Goal: Task Accomplishment & Management: Use online tool/utility

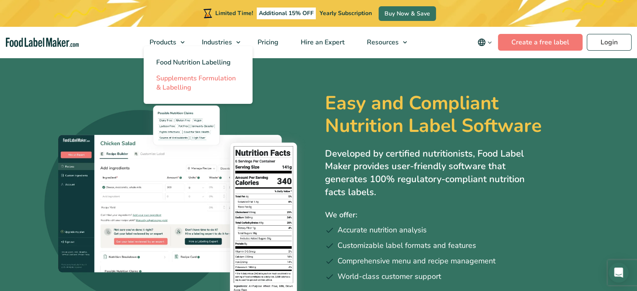
click at [183, 85] on span "Supplements Formulation & Labelling" at bounding box center [196, 83] width 80 height 18
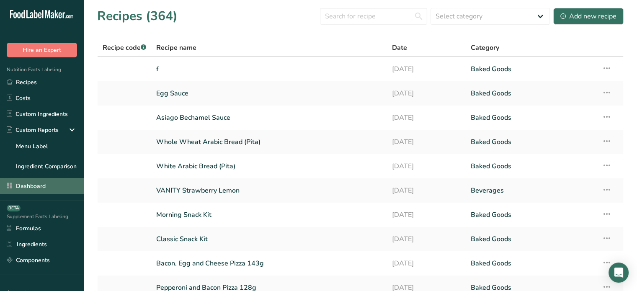
click at [55, 189] on link "Dashboard" at bounding box center [42, 186] width 84 height 16
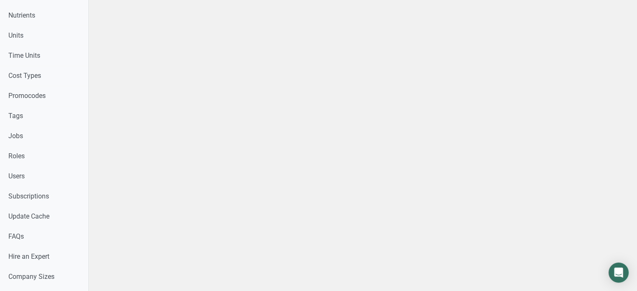
scroll to position [380, 0]
click at [73, 180] on link "Users" at bounding box center [44, 177] width 88 height 20
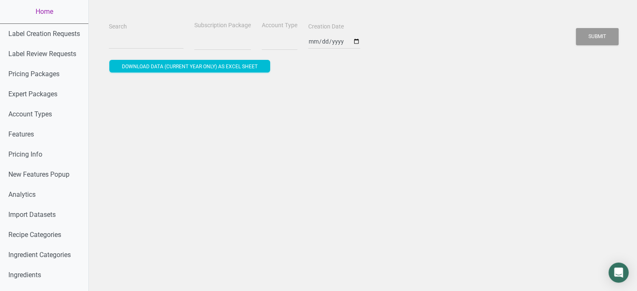
select select
click at [154, 36] on input "Search" at bounding box center [146, 41] width 75 height 15
paste input "riley@bolagranola.com"
type input "riley@bolagranola.com"
click at [576, 28] on button "Submit" at bounding box center [597, 36] width 43 height 17
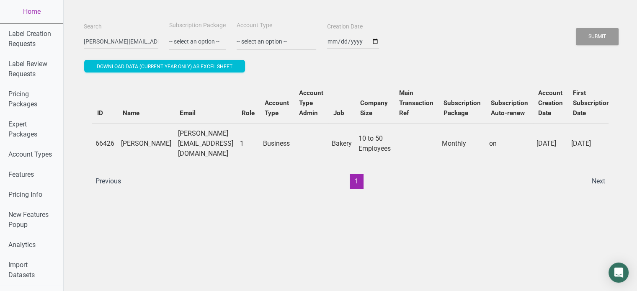
click at [241, 167] on div "ID Name Email Role Account Type Account Type Admin Job Company Size Main Transa…" at bounding box center [350, 136] width 517 height 106
click at [241, 160] on td "1" at bounding box center [248, 143] width 23 height 41
drag, startPoint x: 118, startPoint y: 138, endPoint x: 146, endPoint y: 154, distance: 32.6
click at [146, 154] on tr "66426 Riley Murkett riley@bolagranola.com 1 Business Bakery 10 to 50 Employees …" at bounding box center [499, 143] width 814 height 41
copy td "Riley Murkett"
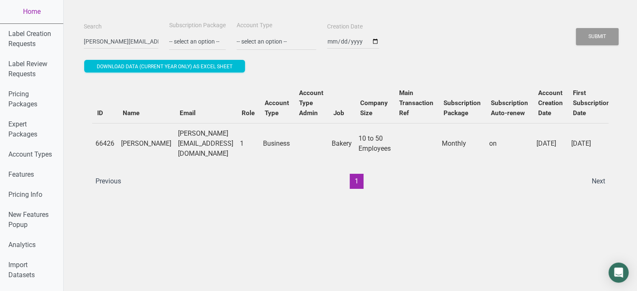
click at [532, 187] on ul "Previous 1 Next" at bounding box center [351, 181] width 520 height 15
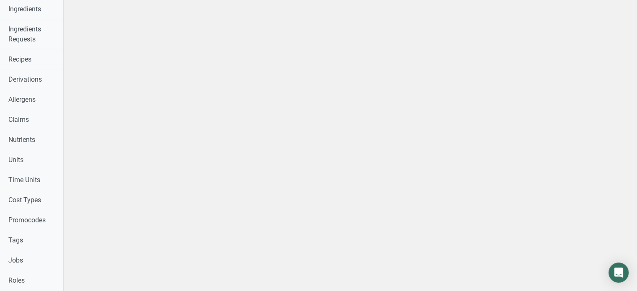
scroll to position [150, 0]
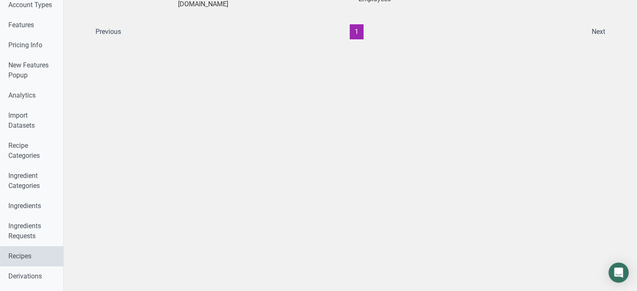
click at [52, 254] on link "Recipes" at bounding box center [31, 256] width 63 height 20
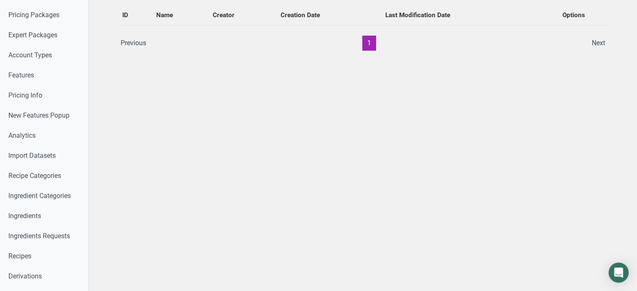
drag, startPoint x: 612, startPoint y: 167, endPoint x: 643, endPoint y: 115, distance: 60.7
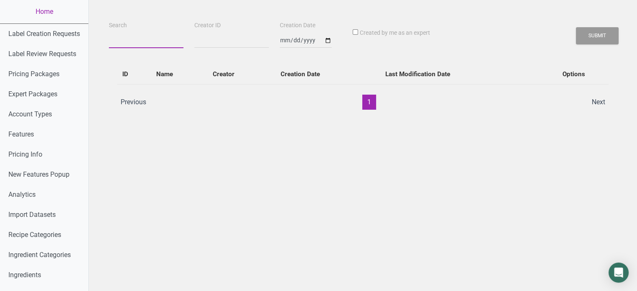
click at [145, 45] on input "Search" at bounding box center [146, 40] width 75 height 15
paste input "Riley Murkett"
type input "Riley Murkett"
click at [576, 27] on button "Submit" at bounding box center [597, 35] width 43 height 17
click at [582, 39] on button "Submit" at bounding box center [597, 35] width 43 height 17
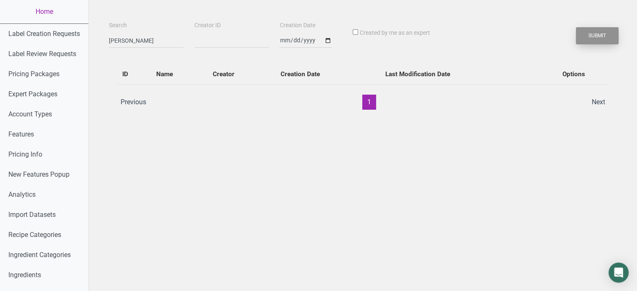
click at [582, 39] on button "Submit" at bounding box center [597, 35] width 43 height 17
drag, startPoint x: 582, startPoint y: 39, endPoint x: 507, endPoint y: -9, distance: 88.6
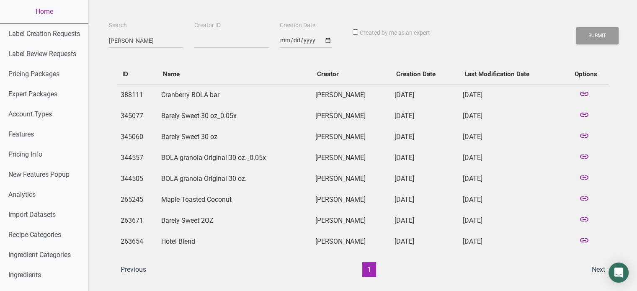
drag, startPoint x: 199, startPoint y: 275, endPoint x: 222, endPoint y: 274, distance: 23.5
click at [222, 274] on ul "Previous 1 Next" at bounding box center [363, 269] width 495 height 15
click at [192, 176] on td "BOLA granola Original 30 oz." at bounding box center [235, 178] width 154 height 21
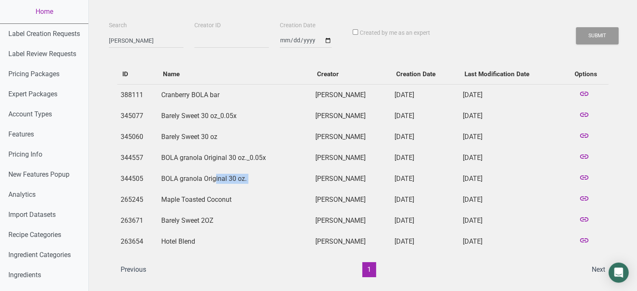
copy td "BOLA granola Original 30 oz."
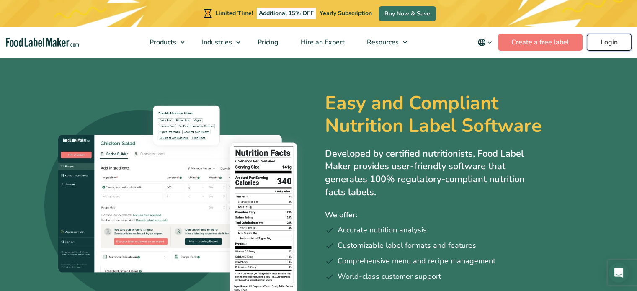
drag, startPoint x: 0, startPoint y: 0, endPoint x: 595, endPoint y: 42, distance: 596.6
click at [595, 42] on link "Login" at bounding box center [609, 42] width 45 height 17
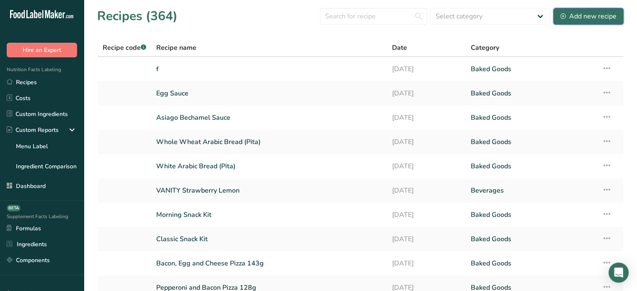
click at [593, 23] on button "Add new recipe" at bounding box center [589, 16] width 70 height 17
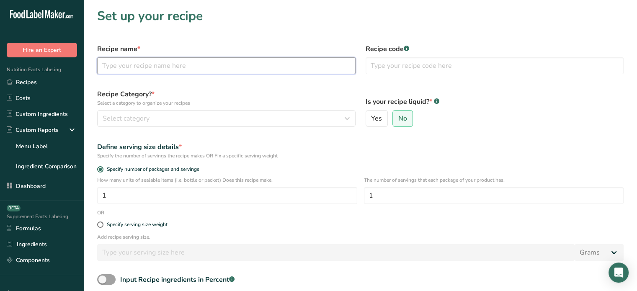
click at [250, 68] on input "text" at bounding box center [226, 65] width 259 height 17
paste input "Cheeseburger dumpling"
click at [150, 66] on input "Cheeseburger dumpling" at bounding box center [226, 65] width 259 height 17
type input "Cheeseburger Dumpling"
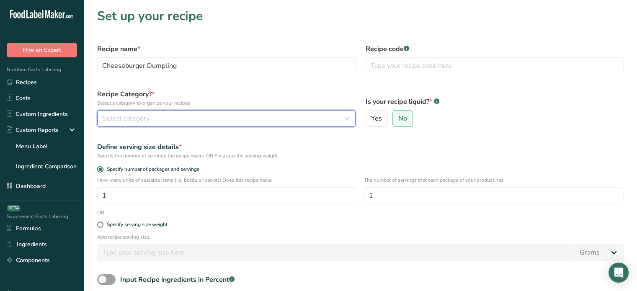
click at [161, 120] on div "Select category" at bounding box center [224, 119] width 243 height 10
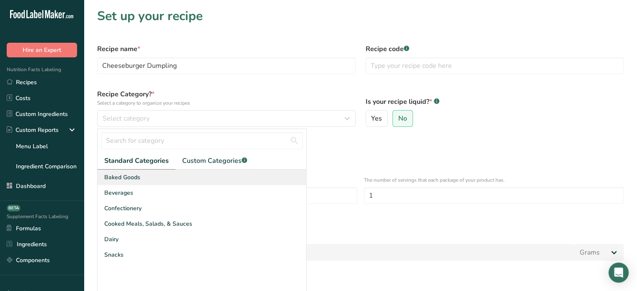
click at [153, 180] on div "Baked Goods" at bounding box center [202, 178] width 209 height 16
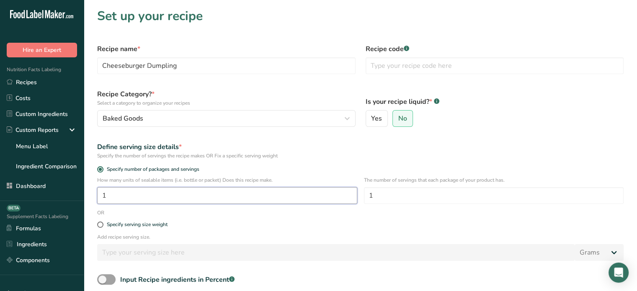
click at [199, 197] on input "1" at bounding box center [227, 195] width 260 height 17
type input "250"
click at [391, 197] on input "1" at bounding box center [494, 195] width 260 height 17
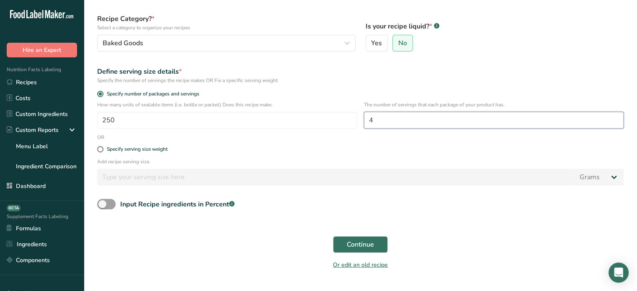
scroll to position [79, 0]
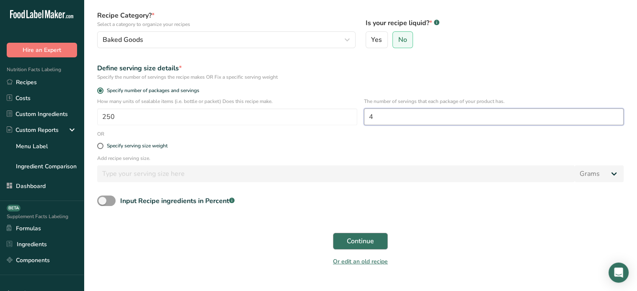
type input "4"
click at [350, 244] on span "Continue" at bounding box center [360, 241] width 27 height 10
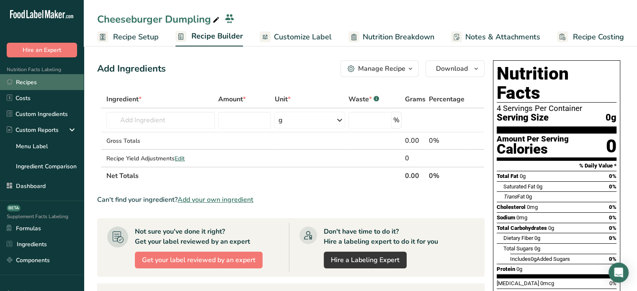
click at [63, 88] on link "Recipes" at bounding box center [42, 82] width 84 height 16
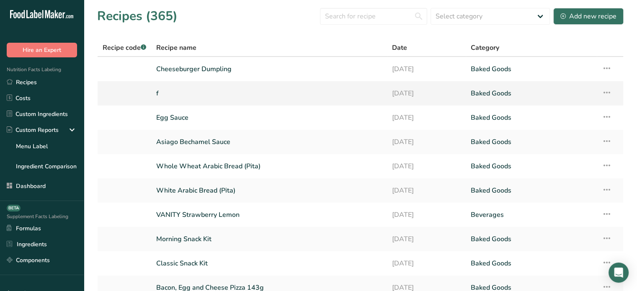
click at [613, 91] on td "Recipe Setup Delete Recipe Duplicate Recipe Scale Recipe Save as Sub-Recipe .a-…" at bounding box center [610, 93] width 26 height 24
click at [610, 92] on icon at bounding box center [607, 92] width 10 height 15
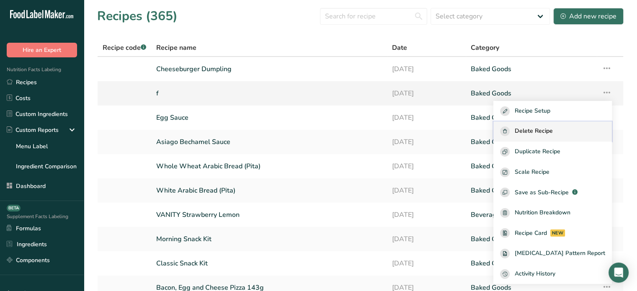
click at [535, 130] on span "Delete Recipe" at bounding box center [534, 132] width 38 height 10
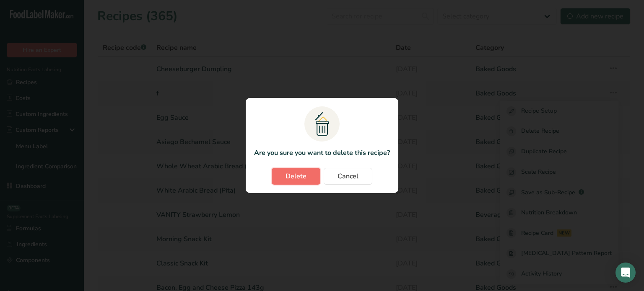
click at [310, 177] on button "Delete" at bounding box center [296, 176] width 49 height 17
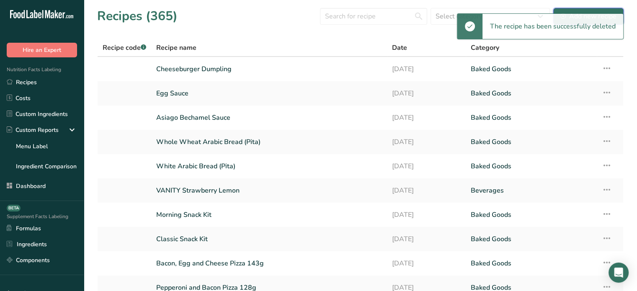
click at [587, 13] on div "Add new recipe" at bounding box center [589, 16] width 56 height 10
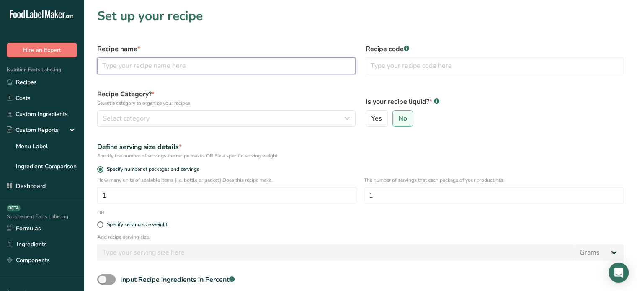
click at [300, 72] on input "text" at bounding box center [226, 65] width 259 height 17
type input "Dumpling Dough"
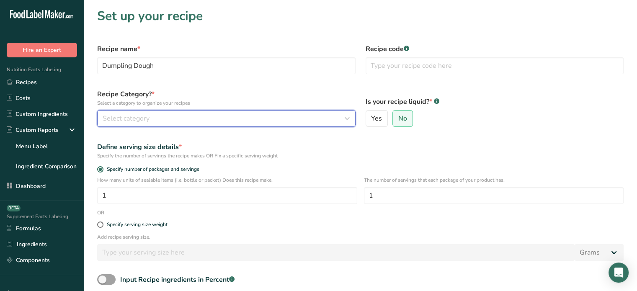
click at [307, 111] on button "Select category" at bounding box center [226, 118] width 259 height 17
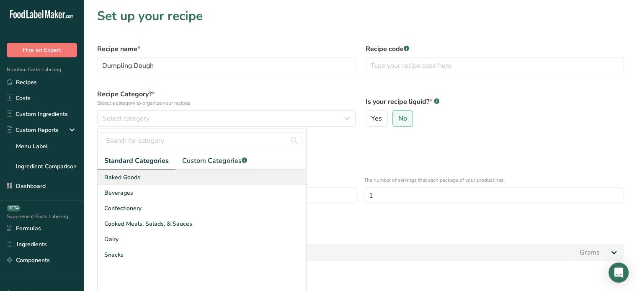
click at [231, 174] on div "Baked Goods" at bounding box center [202, 178] width 209 height 16
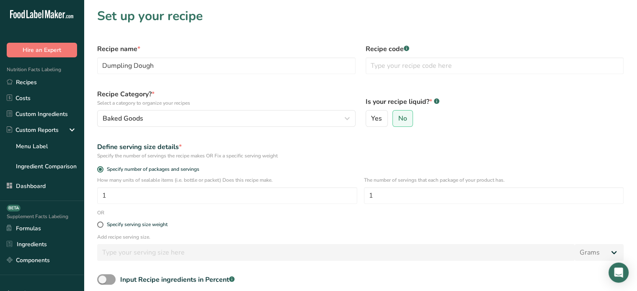
scroll to position [94, 0]
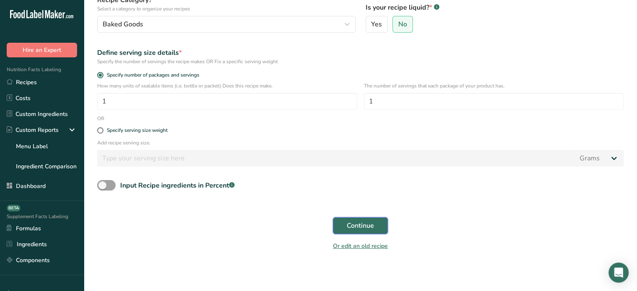
click at [369, 224] on span "Continue" at bounding box center [360, 226] width 27 height 10
click at [369, 224] on div "Continue" at bounding box center [360, 225] width 537 height 27
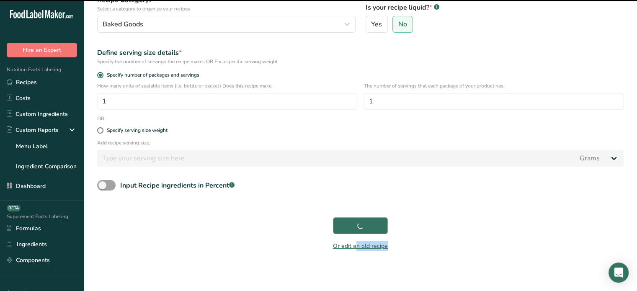
click at [369, 224] on div "Continue" at bounding box center [360, 225] width 537 height 27
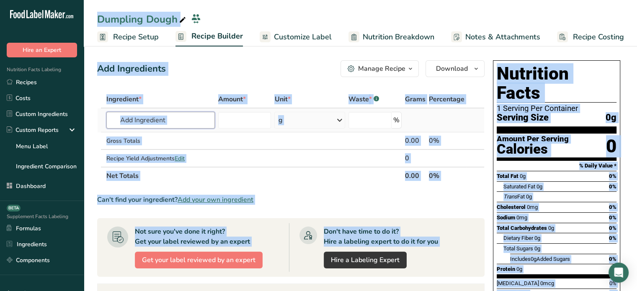
click at [121, 124] on input "text" at bounding box center [160, 120] width 109 height 17
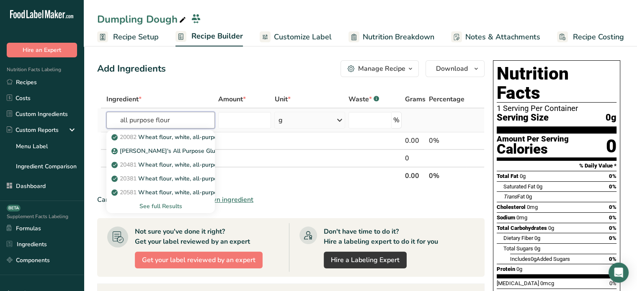
type input "all purpose flour"
click at [158, 208] on div "See full Results" at bounding box center [160, 206] width 95 height 9
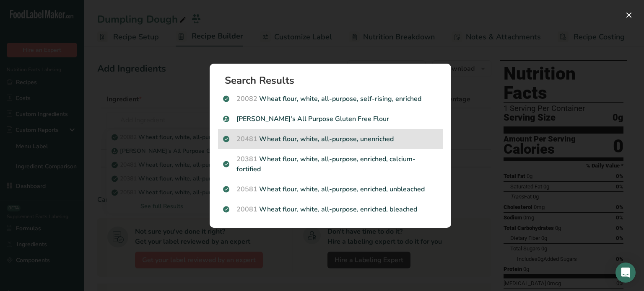
click at [303, 141] on p "20481 Wheat flour, white, all-purpose, unenriched" at bounding box center [330, 139] width 215 height 10
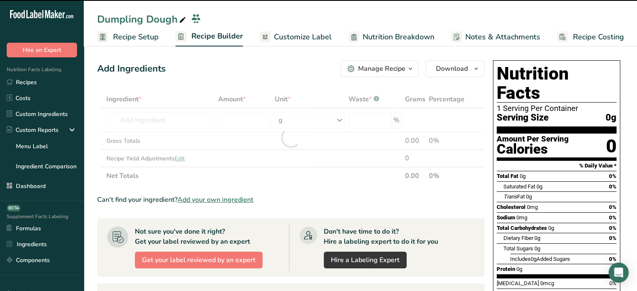
type input "0"
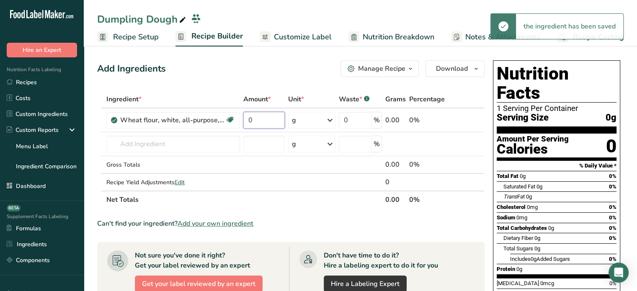
click at [250, 119] on input "0" at bounding box center [265, 120] width 42 height 17
type input "10"
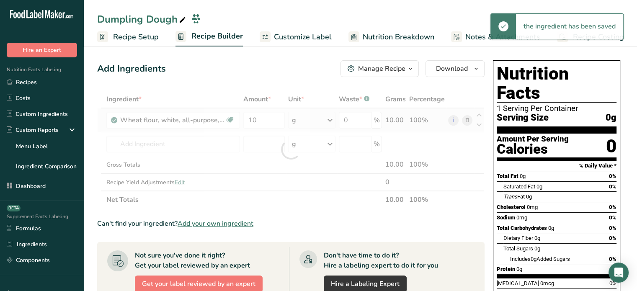
click at [307, 119] on div "Ingredient * Amount * Unit * Waste * .a-a{fill:#347362;}.b-a{fill:#fff;} Grams …" at bounding box center [291, 150] width 388 height 118
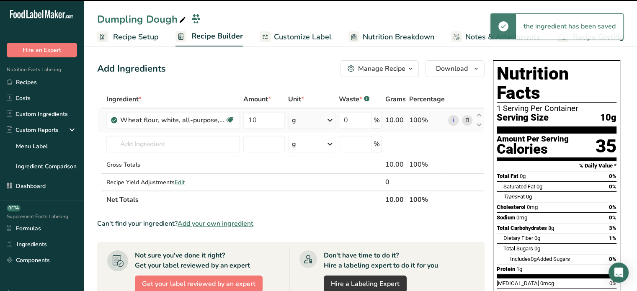
click at [307, 119] on div "g" at bounding box center [311, 120] width 47 height 17
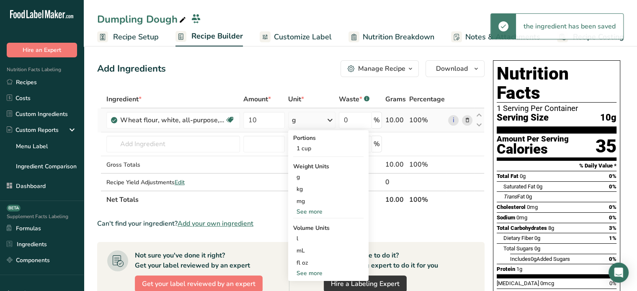
click at [313, 212] on div "See more" at bounding box center [328, 211] width 70 height 9
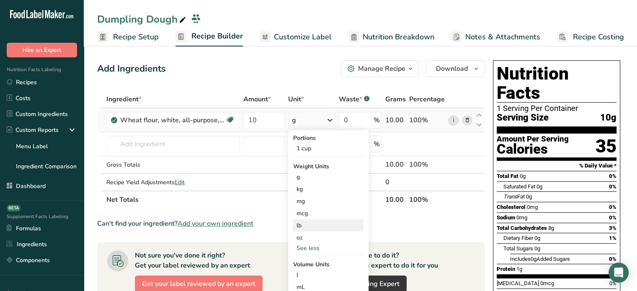
click at [312, 229] on div "lb" at bounding box center [328, 226] width 70 height 12
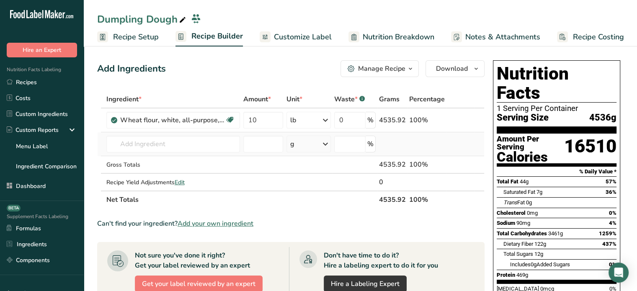
click at [202, 155] on td "20082 Wheat flour, white, all-purpose, self-rising, enriched Pamela's All Purpo…" at bounding box center [173, 144] width 137 height 24
click at [196, 145] on input "text" at bounding box center [173, 144] width 134 height 17
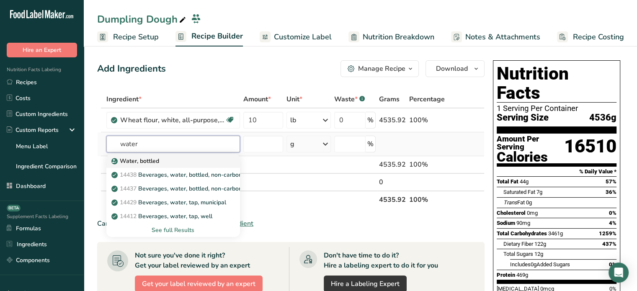
type input "water"
click at [173, 163] on div "Water, bottled" at bounding box center [166, 161] width 107 height 9
type input "Water, bottled"
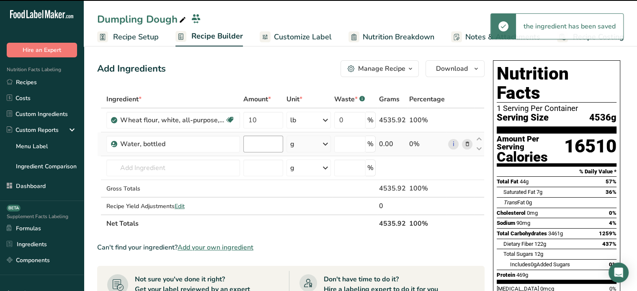
type input "0"
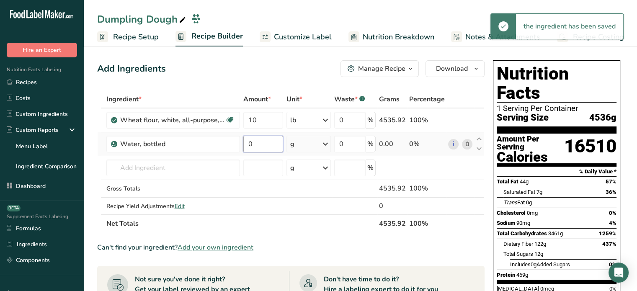
click at [263, 142] on input "0" at bounding box center [264, 144] width 40 height 17
type input "71"
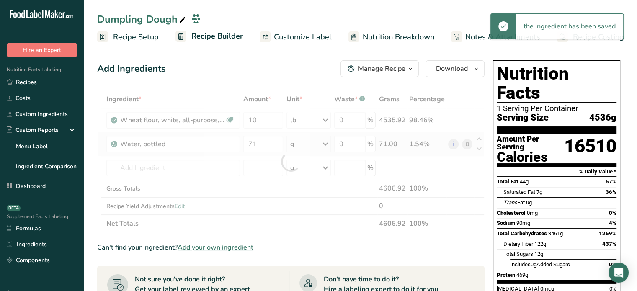
click at [296, 143] on div "Ingredient * Amount * Unit * Waste * .a-a{fill:#347362;}.b-a{fill:#fff;} Grams …" at bounding box center [291, 162] width 388 height 142
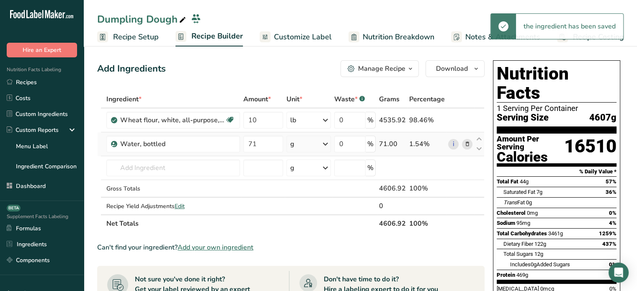
click at [296, 143] on div "g" at bounding box center [309, 144] width 44 height 17
click at [323, 211] on div "See more" at bounding box center [327, 210] width 70 height 9
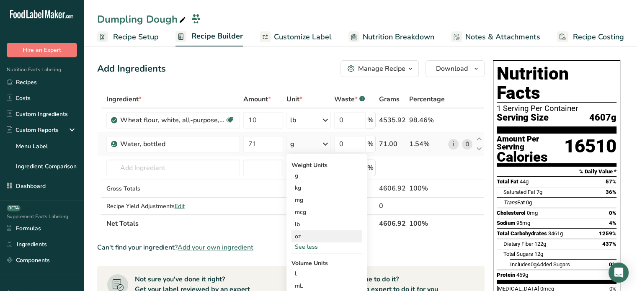
click at [315, 236] on div "oz" at bounding box center [327, 237] width 70 height 12
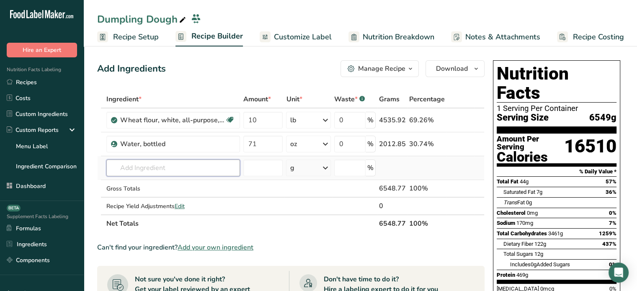
click at [179, 169] on input "text" at bounding box center [173, 168] width 134 height 17
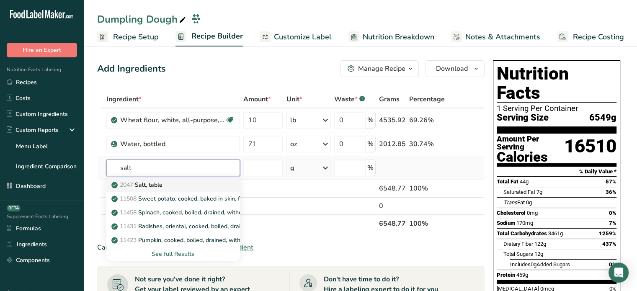
type input "salt"
click at [182, 182] on div "2047 Salt, table" at bounding box center [166, 185] width 107 height 9
type input "Salt, table"
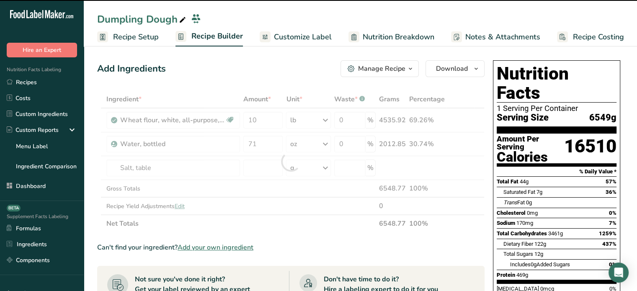
type input "0"
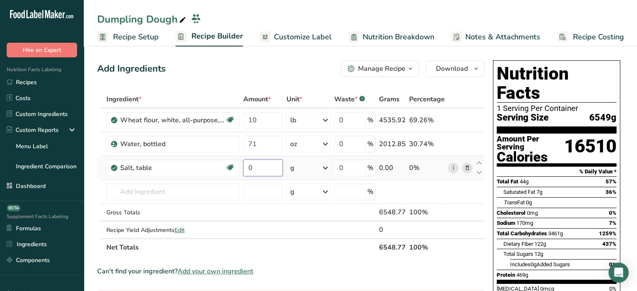
click at [268, 169] on input "0" at bounding box center [264, 168] width 40 height 17
type input "1.5"
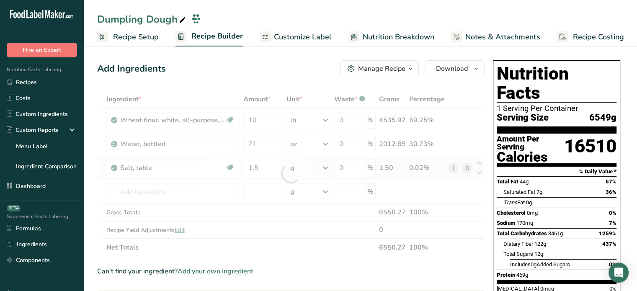
click at [300, 169] on div "Ingredient * Amount * Unit * Waste * .a-a{fill:#347362;}.b-a{fill:#fff;} Grams …" at bounding box center [291, 174] width 388 height 166
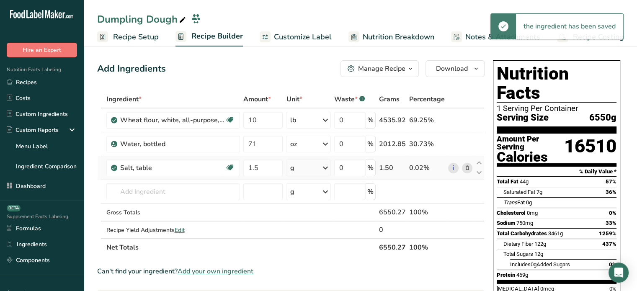
click at [300, 169] on div "g" at bounding box center [308, 168] width 45 height 17
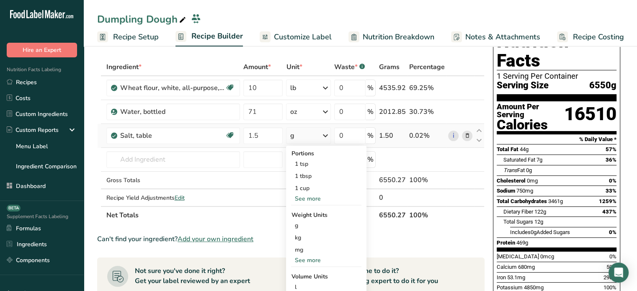
scroll to position [34, 0]
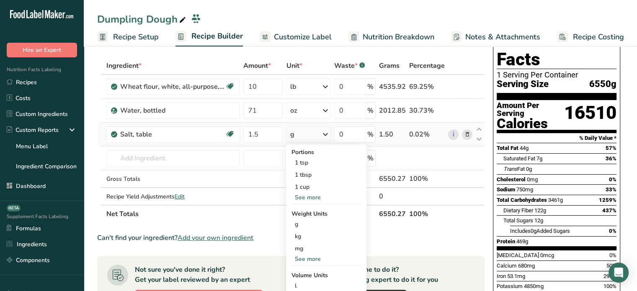
click at [319, 257] on div "See more" at bounding box center [326, 259] width 70 height 9
click at [312, 285] on div "oz" at bounding box center [326, 285] width 70 height 12
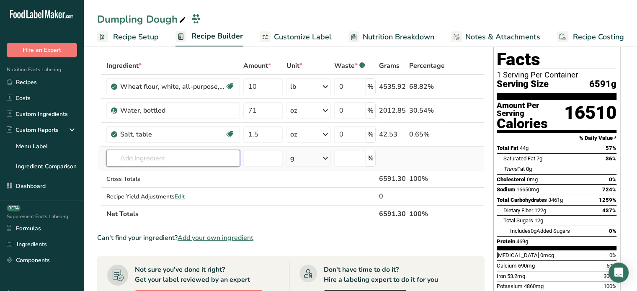
click at [171, 159] on input "text" at bounding box center [173, 158] width 134 height 17
type input "grape seed oil"
click at [182, 174] on div "4517 Oil, grapeseed" at bounding box center [166, 175] width 107 height 9
type input "Oil, grapeseed"
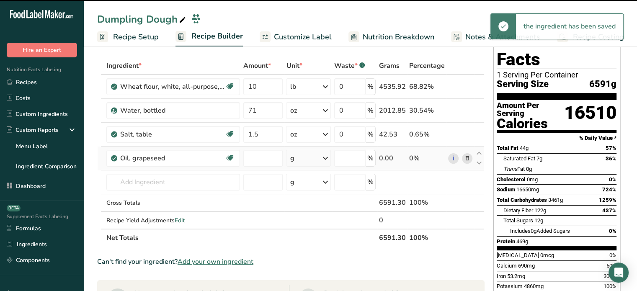
type input "0"
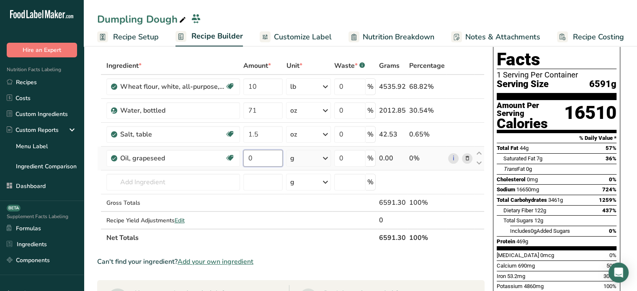
click at [261, 153] on input "0" at bounding box center [264, 158] width 40 height 17
type input "1.5"
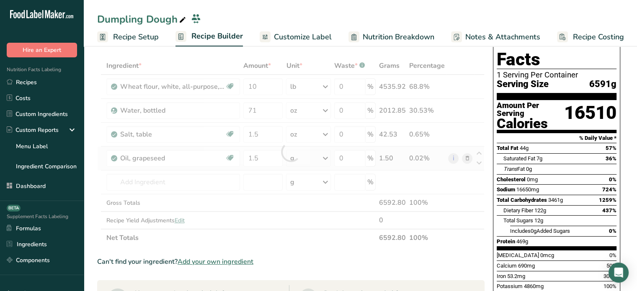
click at [316, 160] on div "Ingredient * Amount * Unit * Waste * .a-a{fill:#347362;}.b-a{fill:#fff;} Grams …" at bounding box center [291, 152] width 388 height 190
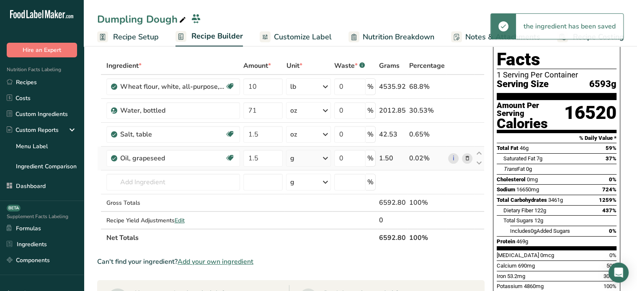
click at [316, 160] on div "g" at bounding box center [308, 158] width 45 height 17
click at [316, 274] on div "See more" at bounding box center [326, 274] width 70 height 9
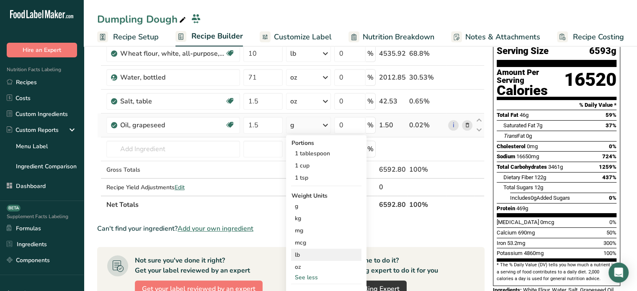
scroll to position [67, 0]
click at [319, 262] on div "oz" at bounding box center [326, 267] width 70 height 12
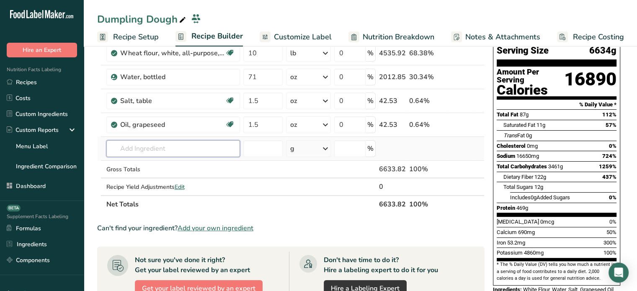
click at [215, 152] on input "text" at bounding box center [173, 148] width 134 height 17
type input "vegetable gly"
click at [184, 164] on div "Vegetable Glycerin" at bounding box center [166, 165] width 107 height 9
type input "Vegetable Glycerin"
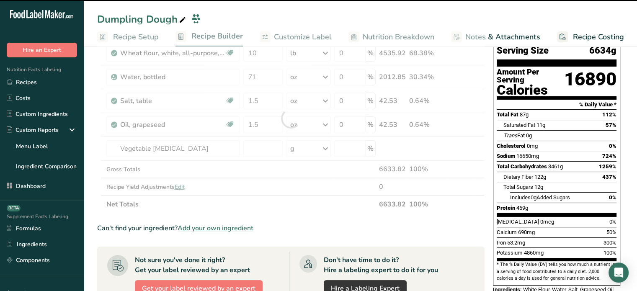
type input "0"
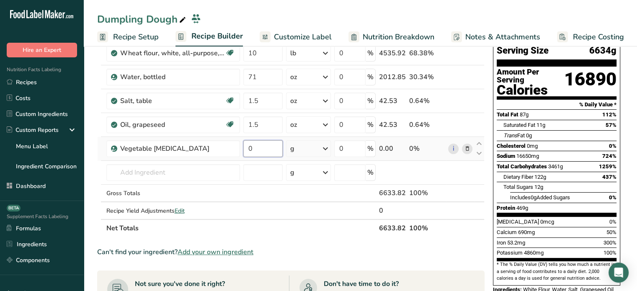
click at [255, 155] on input "0" at bounding box center [264, 148] width 40 height 17
type input "3"
type input "2"
click at [294, 155] on div "Ingredient * Amount * Unit * Waste * .a-a{fill:#347362;}.b-a{fill:#fff;} Grams …" at bounding box center [291, 130] width 388 height 214
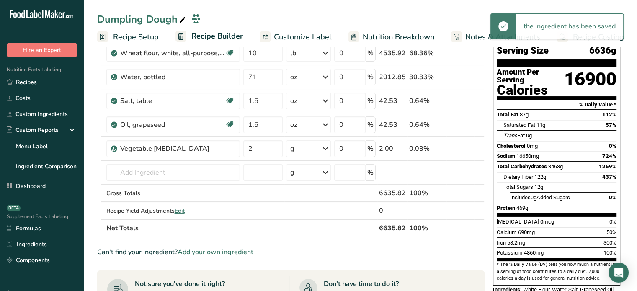
click at [302, 154] on div "g" at bounding box center [308, 148] width 45 height 17
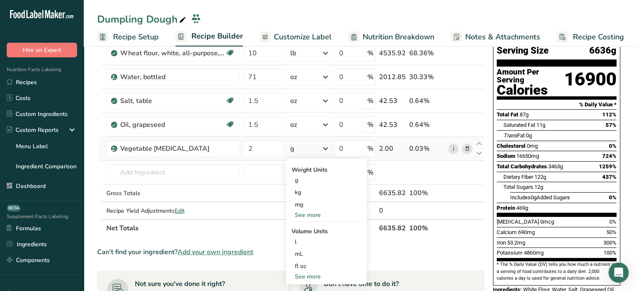
click at [325, 215] on div "See more" at bounding box center [326, 215] width 70 height 9
click at [324, 238] on div "oz" at bounding box center [326, 241] width 70 height 12
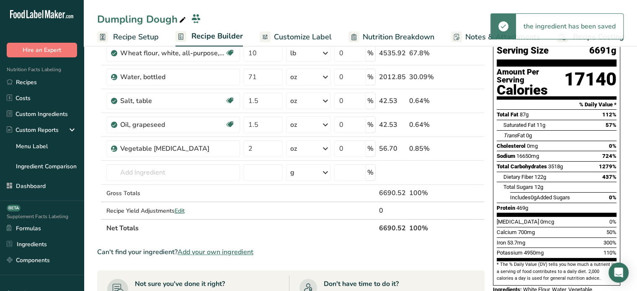
click at [116, 37] on span "Recipe Setup" at bounding box center [136, 36] width 46 height 11
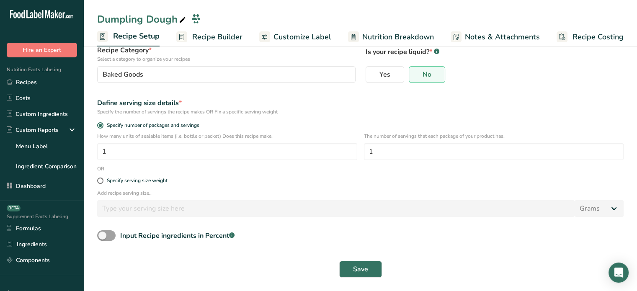
scroll to position [65, 0]
click at [163, 155] on input "1" at bounding box center [227, 151] width 260 height 17
type input "1000"
click at [355, 263] on button "Save" at bounding box center [360, 269] width 43 height 17
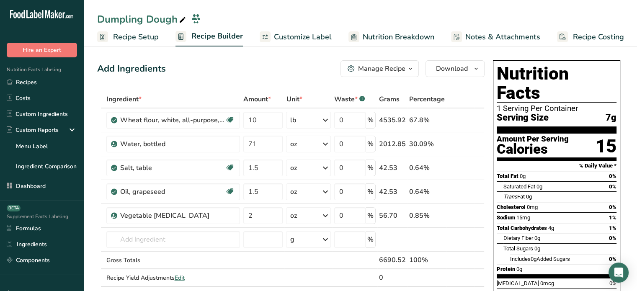
click at [369, 64] on div "Manage Recipe" at bounding box center [381, 69] width 47 height 10
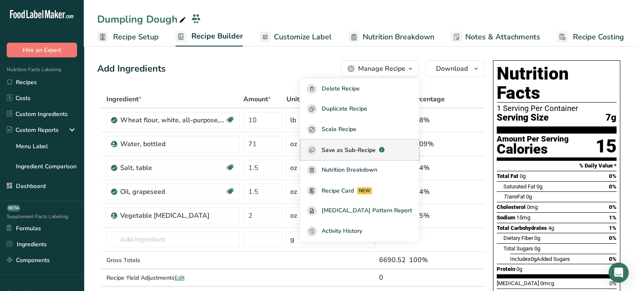
click at [372, 149] on span "Save as Sub-Recipe" at bounding box center [349, 150] width 54 height 9
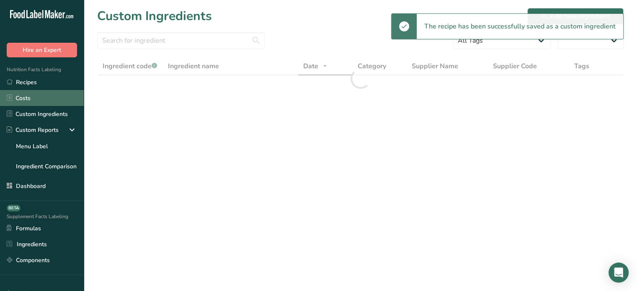
select select "30"
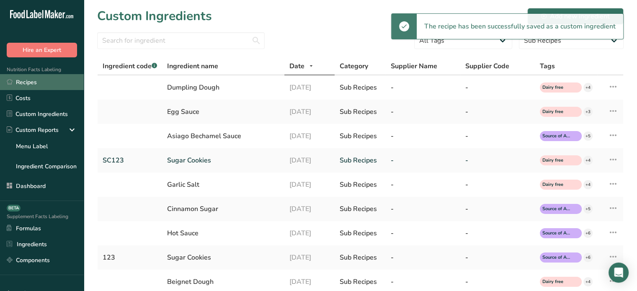
click at [67, 86] on link "Recipes" at bounding box center [42, 82] width 84 height 16
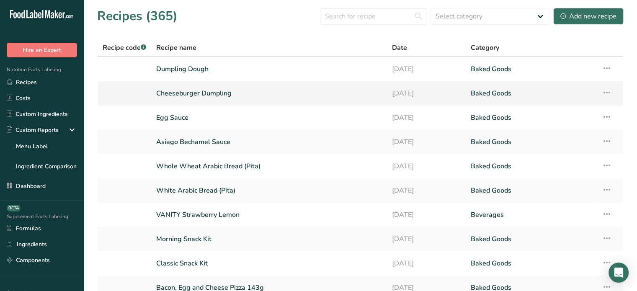
click at [201, 88] on link "Cheeseburger Dumpling" at bounding box center [269, 94] width 226 height 18
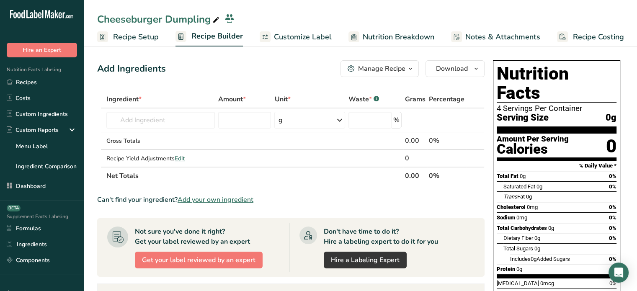
click at [217, 18] on icon at bounding box center [216, 20] width 8 height 12
type input "Cheeseburger Dumpling Filling"
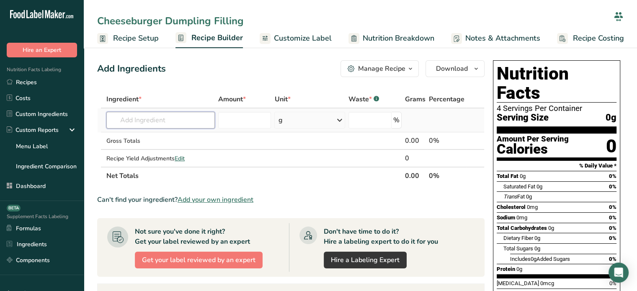
click at [178, 112] on input "text" at bounding box center [160, 120] width 109 height 17
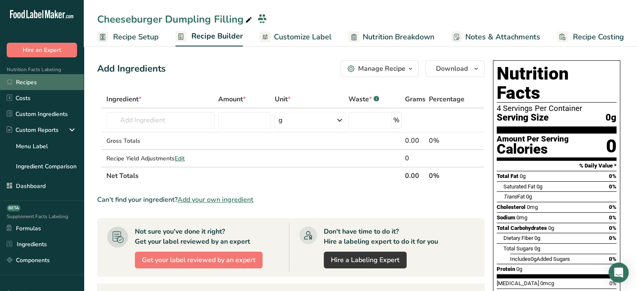
click at [55, 87] on link "Recipes" at bounding box center [42, 82] width 84 height 16
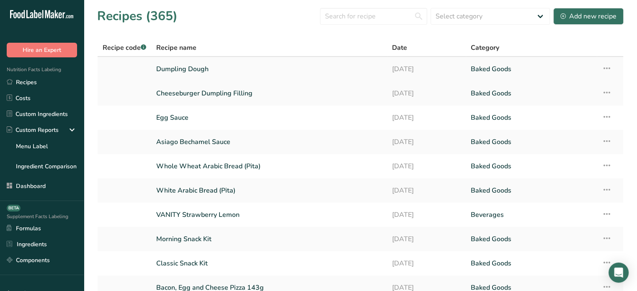
click at [203, 69] on link "Dumpling Dough" at bounding box center [269, 69] width 226 height 18
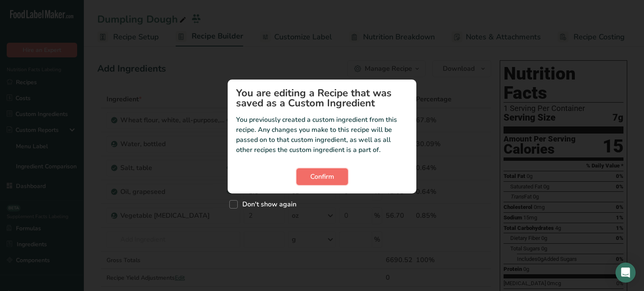
click at [335, 174] on button "Confirm" at bounding box center [322, 176] width 52 height 17
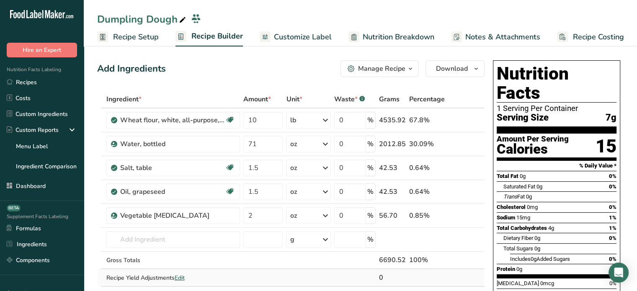
click at [387, 273] on div "0" at bounding box center [392, 278] width 27 height 10
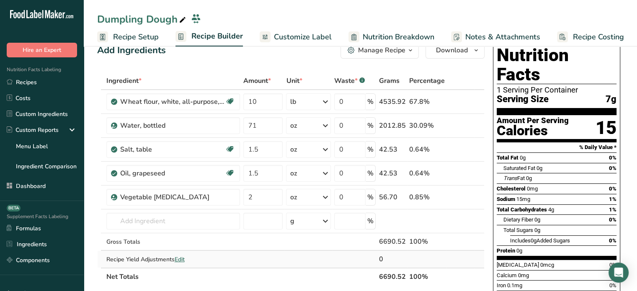
scroll to position [34, 0]
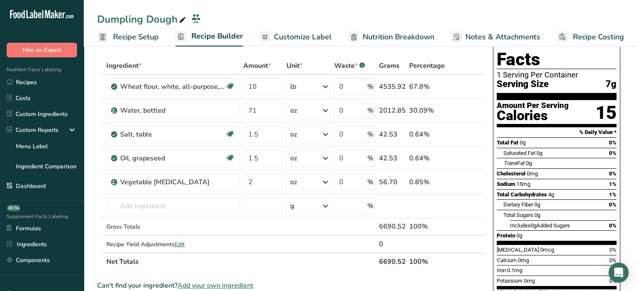
click at [391, 260] on th "6690.52" at bounding box center [393, 262] width 30 height 18
copy th "6690.52"
click at [69, 79] on link "Recipes" at bounding box center [42, 82] width 84 height 16
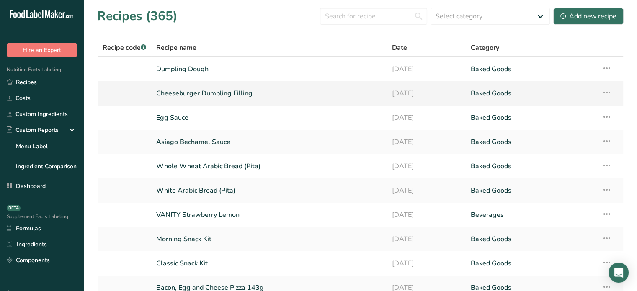
click at [260, 98] on link "Cheeseburger Dumpling Filling" at bounding box center [269, 94] width 226 height 18
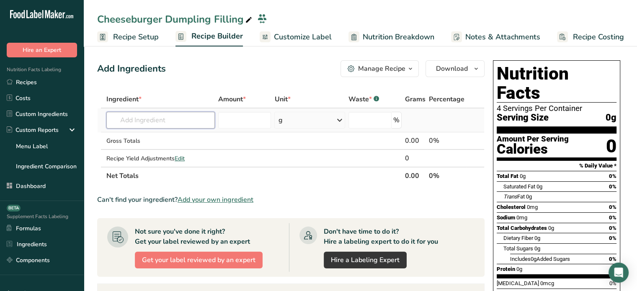
click at [145, 128] on input "text" at bounding box center [160, 120] width 109 height 17
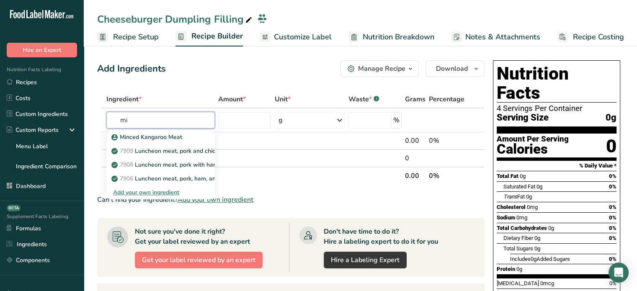
type input "m"
type input "meat"
click at [164, 205] on div "See full Results" at bounding box center [160, 206] width 95 height 9
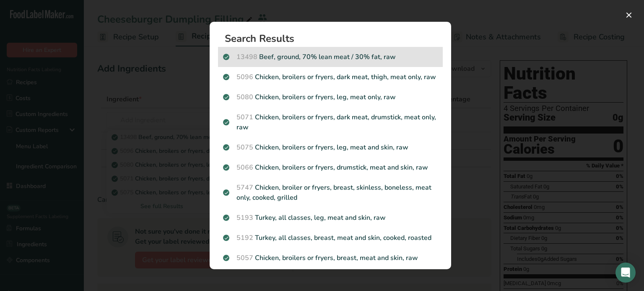
click at [304, 63] on div "13498 Beef, ground, 70% lean meat / 30% fat, raw" at bounding box center [330, 57] width 225 height 20
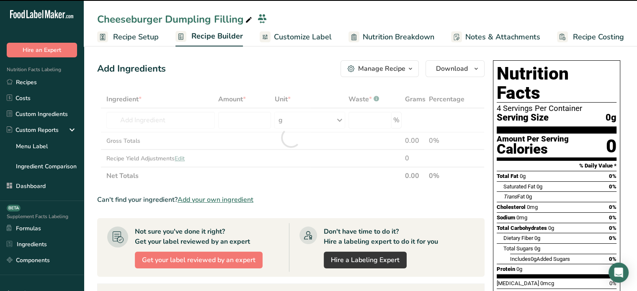
type input "0"
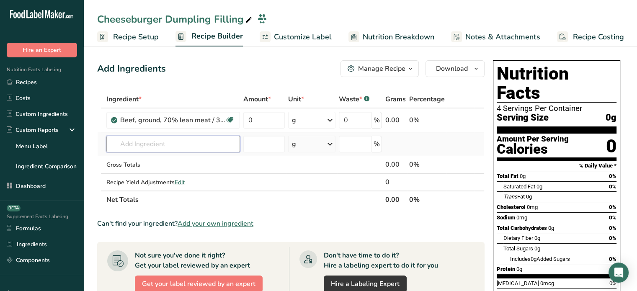
click at [153, 138] on input "text" at bounding box center [173, 144] width 134 height 17
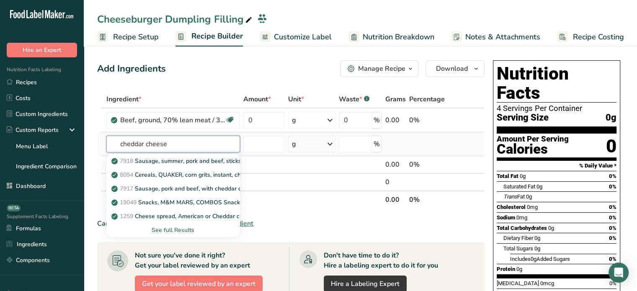
type input "cheddar cheese"
click at [174, 231] on div "See full Results" at bounding box center [173, 230] width 120 height 9
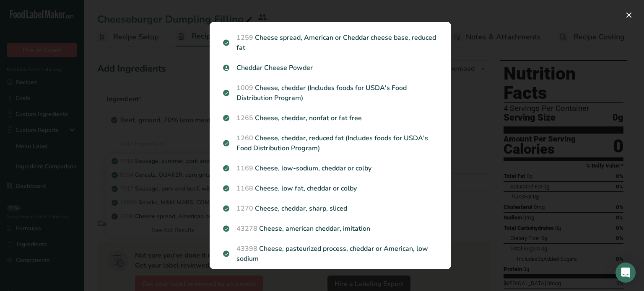
scroll to position [132, 0]
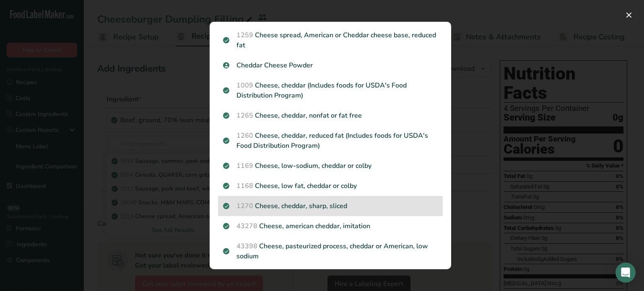
click at [374, 211] on div "1270 Cheese, cheddar, sharp, sliced" at bounding box center [330, 206] width 225 height 20
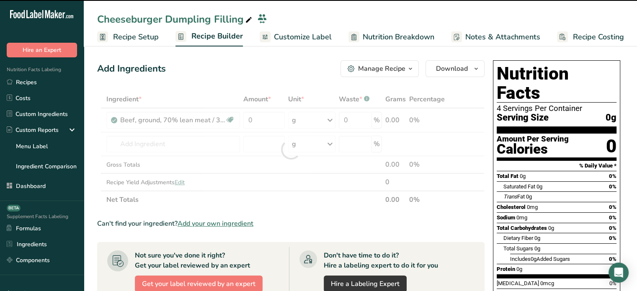
type input "0"
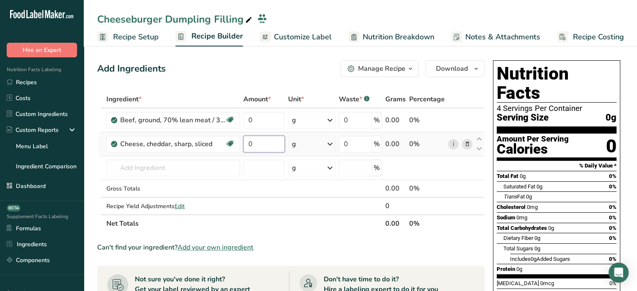
click at [251, 143] on input "0" at bounding box center [265, 144] width 42 height 17
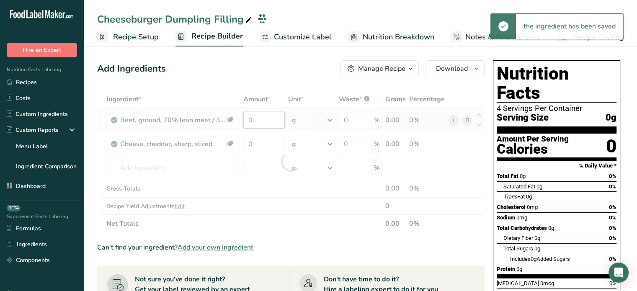
click at [255, 115] on div "Ingredient * Amount * Unit * Waste * .a-a{fill:#347362;}.b-a{fill:#fff;} Grams …" at bounding box center [291, 162] width 388 height 142
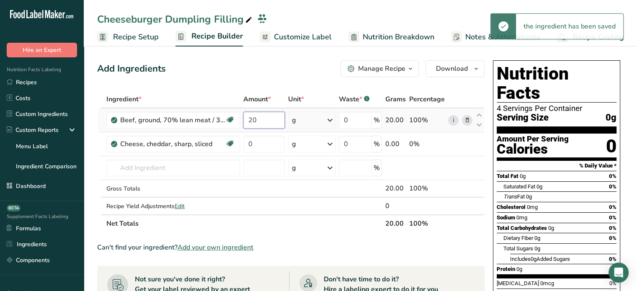
type input "20"
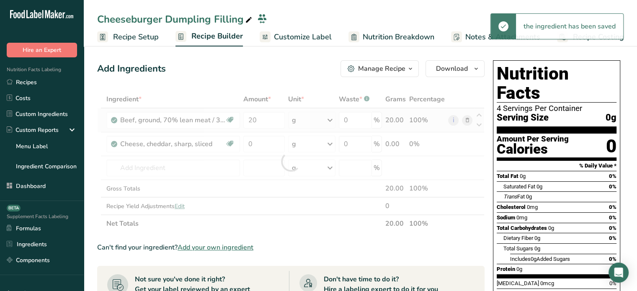
click at [303, 117] on div "Ingredient * Amount * Unit * Waste * .a-a{fill:#347362;}.b-a{fill:#fff;} Grams …" at bounding box center [291, 162] width 388 height 142
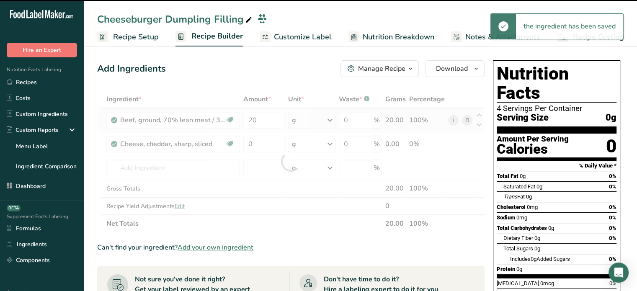
click at [303, 117] on div at bounding box center [291, 162] width 388 height 142
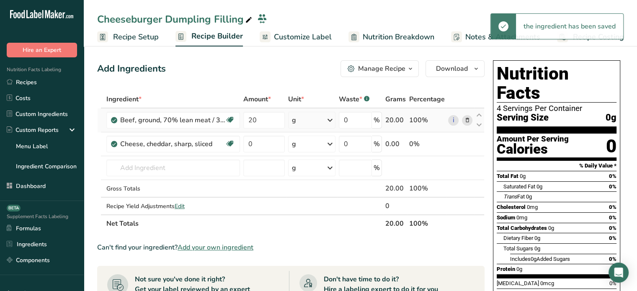
click at [303, 117] on div "g" at bounding box center [311, 120] width 47 height 17
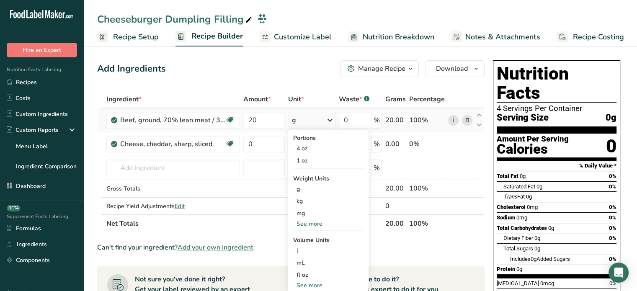
click at [319, 226] on div "See more" at bounding box center [328, 224] width 70 height 9
click at [317, 238] on div "lb" at bounding box center [328, 238] width 70 height 12
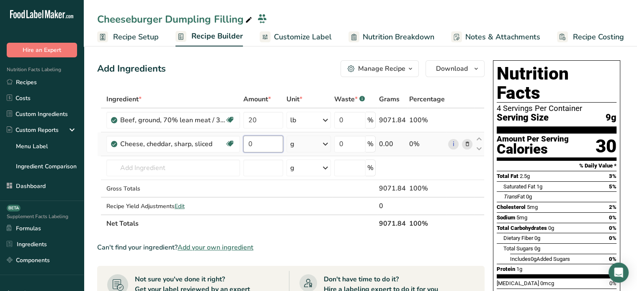
click at [267, 142] on input "0" at bounding box center [264, 144] width 40 height 17
type input "7"
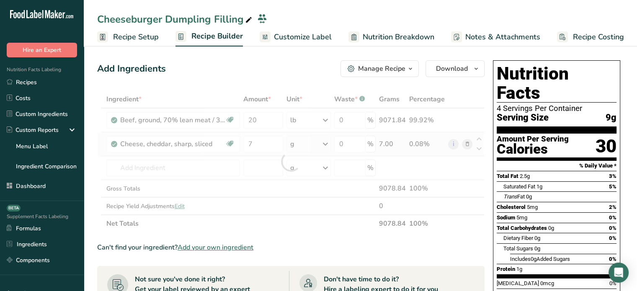
click at [318, 140] on div "Ingredient * Amount * Unit * Waste * .a-a{fill:#347362;}.b-a{fill:#fff;} Grams …" at bounding box center [291, 162] width 388 height 142
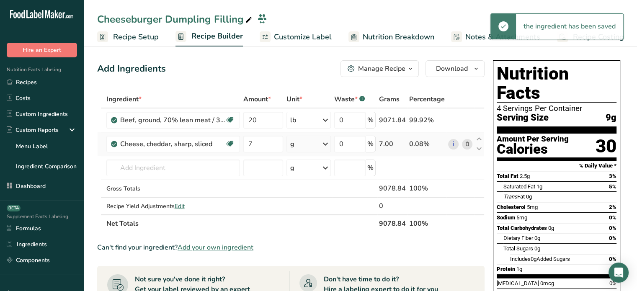
click at [318, 140] on div "g" at bounding box center [309, 144] width 44 height 17
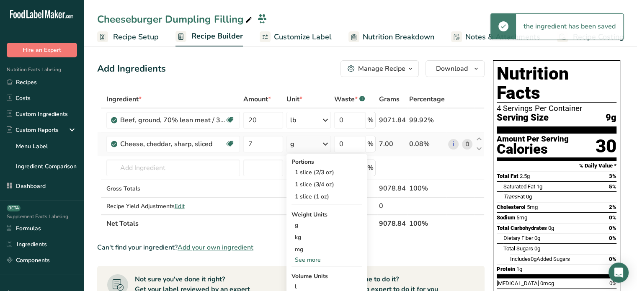
click at [308, 259] on div "See more" at bounding box center [327, 260] width 70 height 9
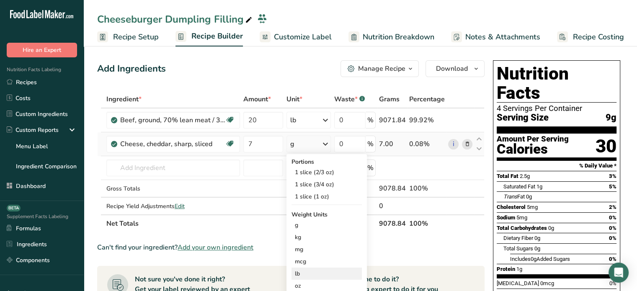
click at [310, 272] on div "lb" at bounding box center [327, 274] width 70 height 12
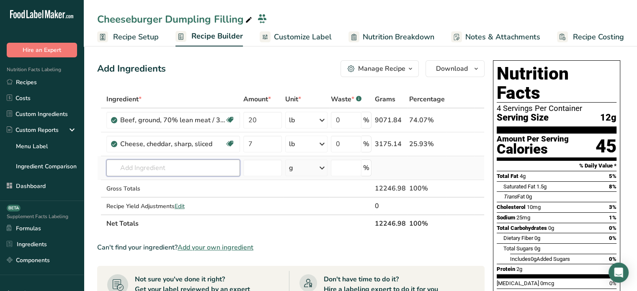
click at [137, 167] on input "text" at bounding box center [173, 168] width 134 height 17
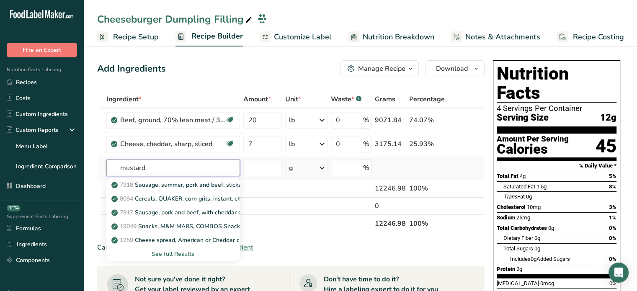
type input "mustard"
click at [174, 255] on div "See full Results" at bounding box center [173, 254] width 120 height 9
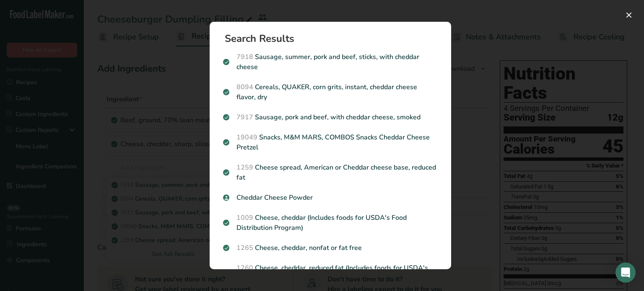
click at [468, 96] on div "Search results modal" at bounding box center [322, 145] width 644 height 291
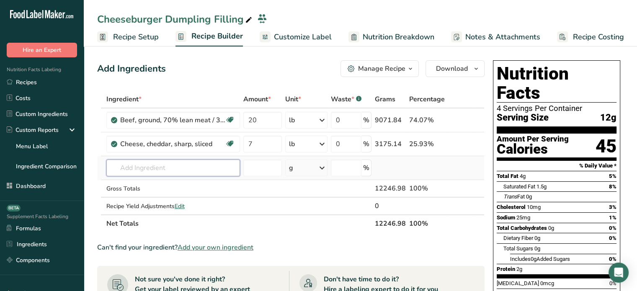
click at [152, 165] on input "text" at bounding box center [173, 168] width 134 height 17
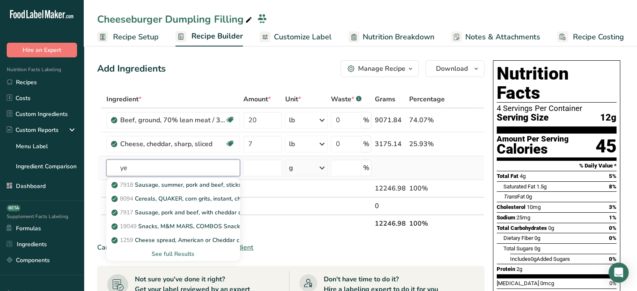
type input "y"
type input "yellow"
click at [171, 257] on div "See full Results" at bounding box center [173, 254] width 120 height 9
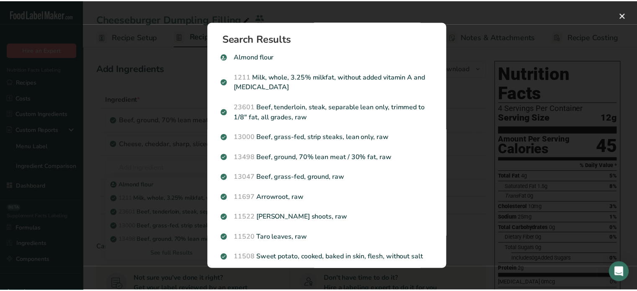
scroll to position [216, 0]
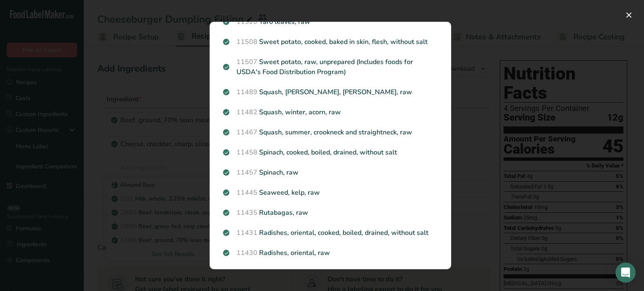
click at [465, 149] on div "Search results modal" at bounding box center [322, 145] width 644 height 291
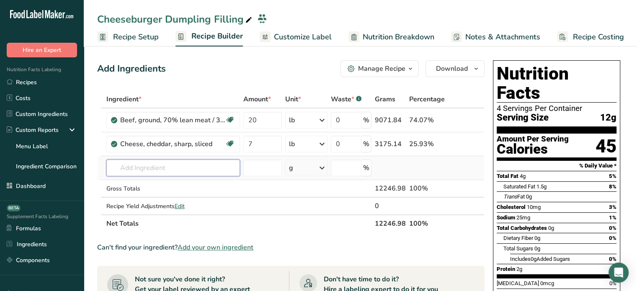
click at [166, 174] on input "text" at bounding box center [173, 168] width 134 height 17
type input "yellow mustard"
click at [167, 182] on p "2046 Mustard, prepared, yellow" at bounding box center [159, 185] width 92 height 9
type input "Mustard, prepared, yellow"
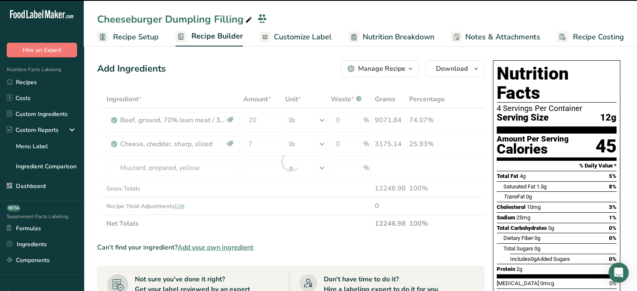
type input "0"
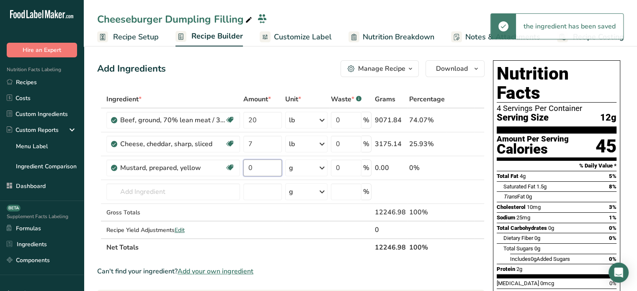
click at [267, 168] on input "0" at bounding box center [263, 168] width 39 height 17
type input "1"
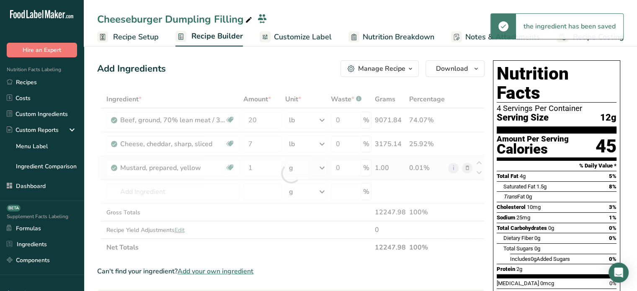
click at [314, 165] on div "Ingredient * Amount * Unit * Waste * .a-a{fill:#347362;}.b-a{fill:#fff;} Grams …" at bounding box center [291, 174] width 388 height 166
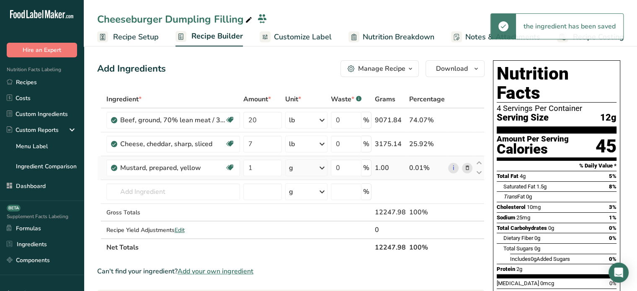
click at [314, 165] on div "g" at bounding box center [306, 168] width 42 height 17
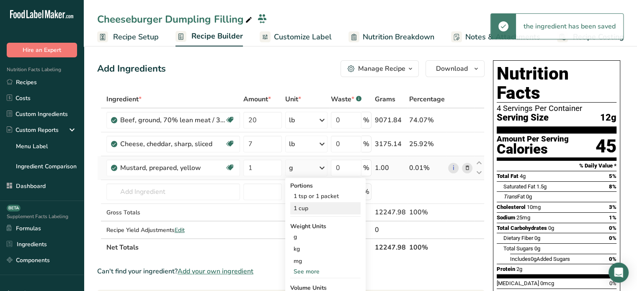
click at [312, 208] on div "1 cup" at bounding box center [325, 208] width 70 height 12
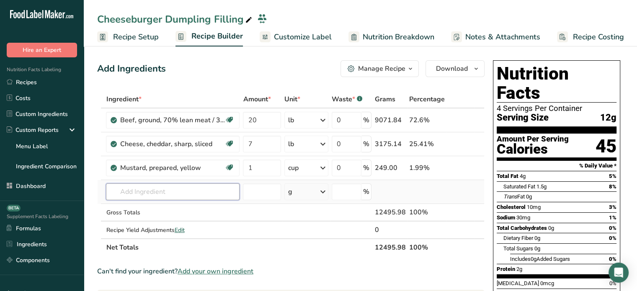
click at [216, 187] on input "text" at bounding box center [173, 192] width 134 height 17
paste input "gherkins"
type input "gherkins"
click at [153, 189] on input "gherkins" at bounding box center [173, 192] width 134 height 17
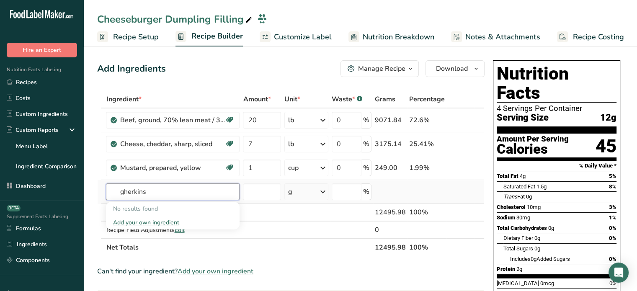
click at [153, 189] on input "gherkins" at bounding box center [173, 192] width 134 height 17
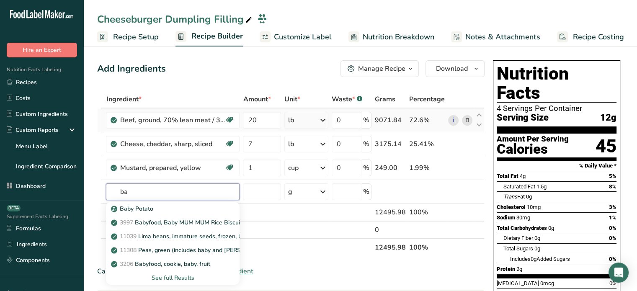
type input "b"
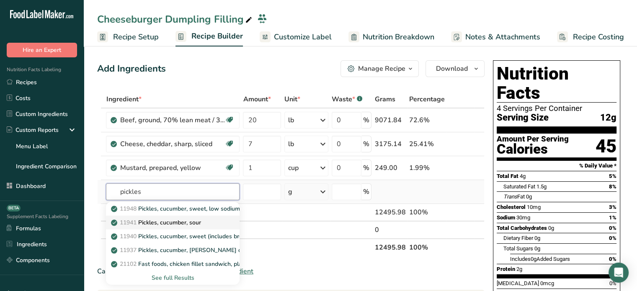
type input "pickles"
click at [196, 223] on p "11941 Pickles, cucumber, sour" at bounding box center [157, 222] width 88 height 9
type input "Pickles, cucumber, sour"
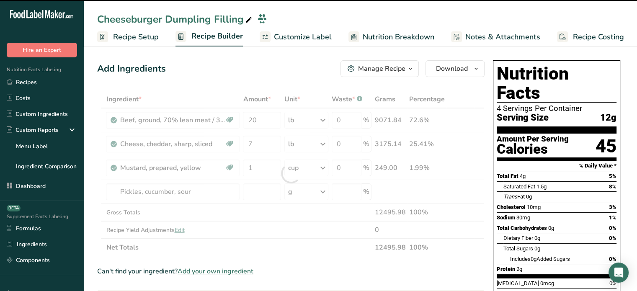
type input "0"
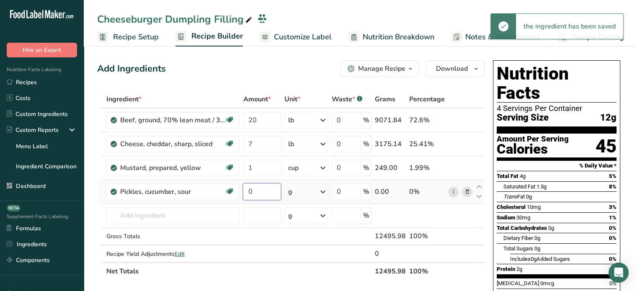
click at [259, 189] on input "0" at bounding box center [262, 192] width 38 height 17
type input "2"
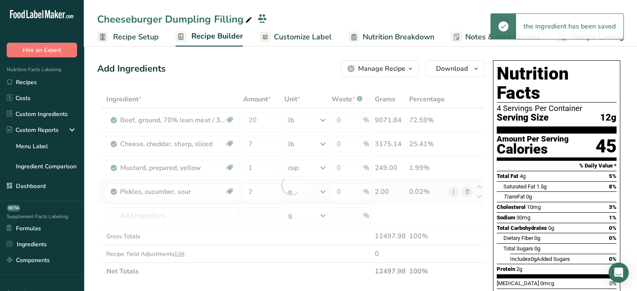
click at [325, 194] on div "Ingredient * Amount * Unit * Waste * .a-a{fill:#347362;}.b-a{fill:#fff;} Grams …" at bounding box center [291, 186] width 388 height 190
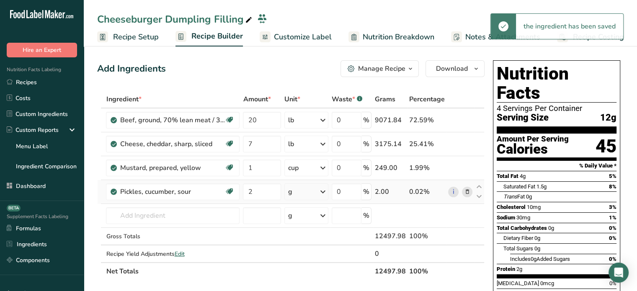
click at [325, 194] on icon at bounding box center [323, 191] width 10 height 15
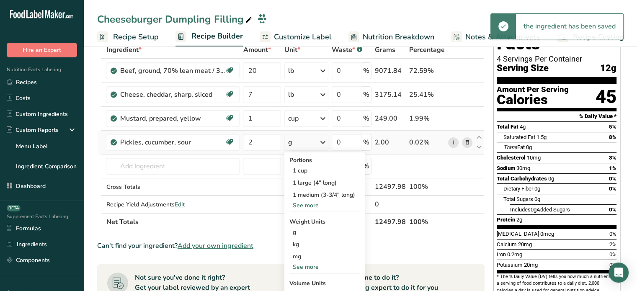
scroll to position [50, 0]
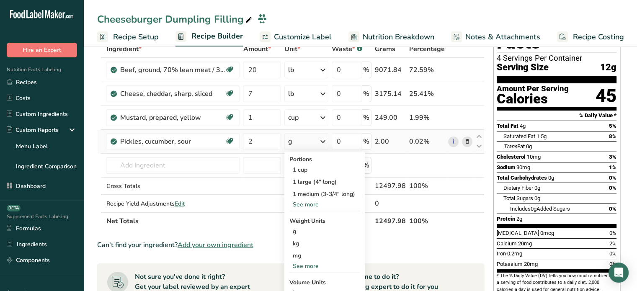
click at [323, 268] on div "See more" at bounding box center [325, 266] width 70 height 9
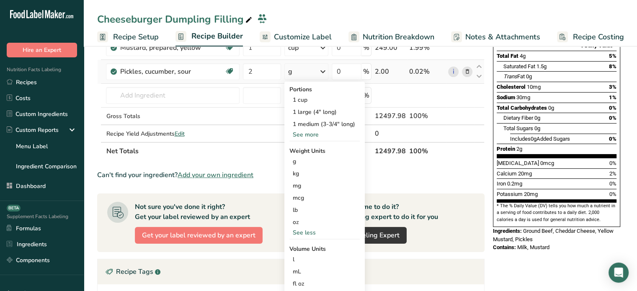
scroll to position [134, 0]
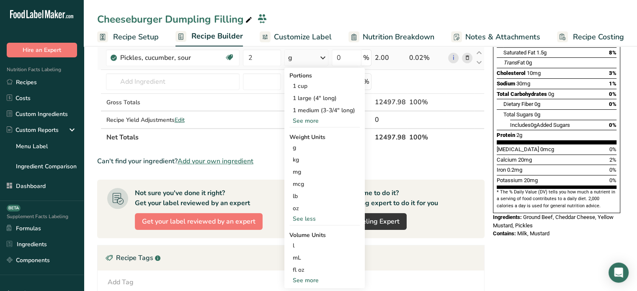
click at [320, 281] on div "See more" at bounding box center [325, 280] width 70 height 9
select select "22"
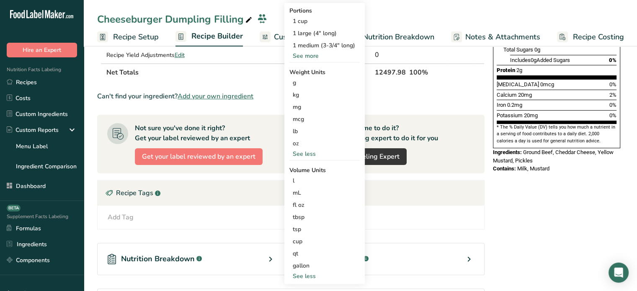
scroll to position [201, 0]
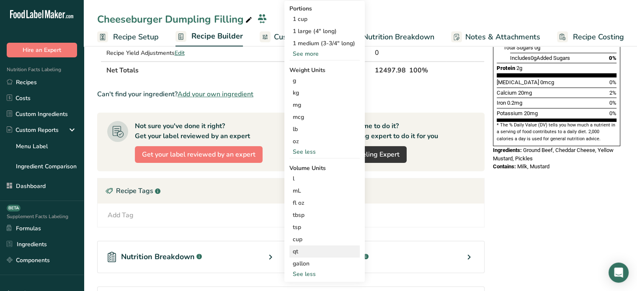
click at [319, 246] on div "qt Volume units require a density conversion. If you know your ingredient's den…" at bounding box center [325, 252] width 70 height 12
click at [324, 250] on div "qt" at bounding box center [325, 251] width 64 height 9
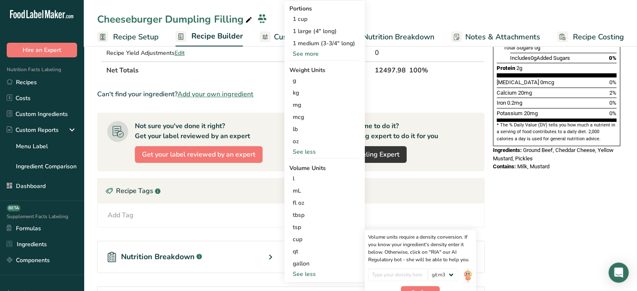
scroll to position [290, 0]
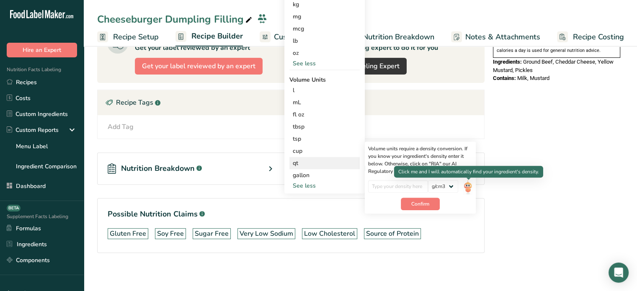
click at [468, 183] on img at bounding box center [468, 187] width 9 height 15
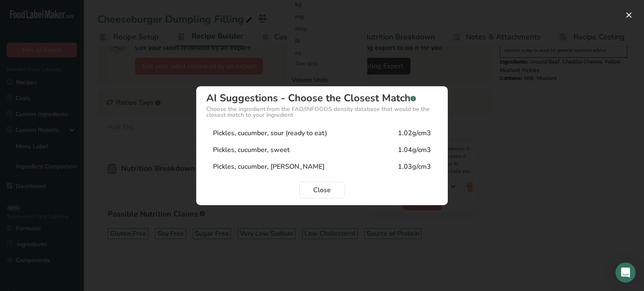
click at [401, 132] on div "1.02g/cm3" at bounding box center [414, 133] width 33 height 10
type input "1.02"
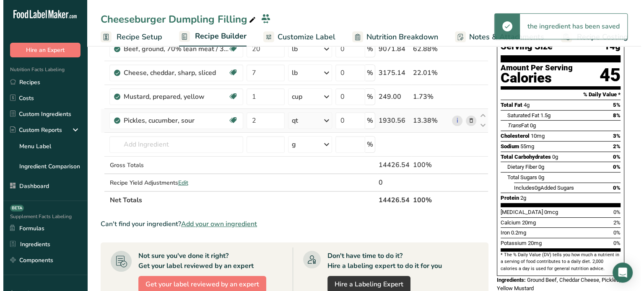
scroll to position [70, 0]
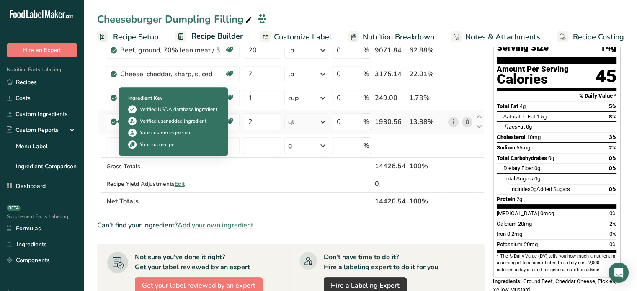
click at [129, 139] on div "Ingredient Key Verified USDA database ingredient Verified user added ingredient…" at bounding box center [173, 121] width 101 height 65
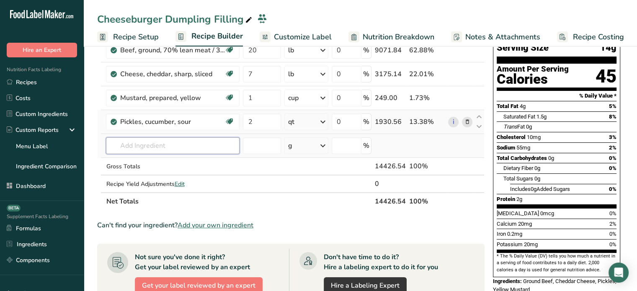
click at [122, 145] on input "text" at bounding box center [173, 145] width 134 height 17
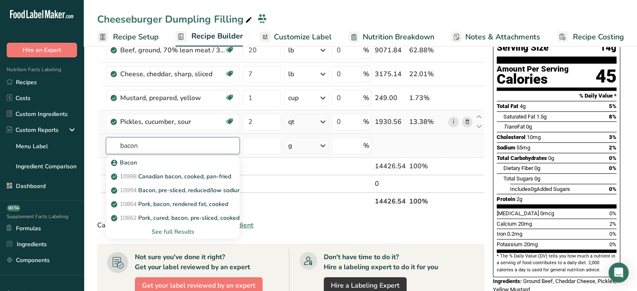
type input "bacon"
click at [161, 228] on div "See full Results" at bounding box center [173, 232] width 120 height 9
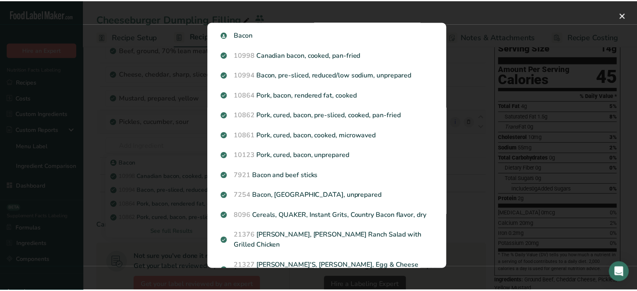
scroll to position [0, 0]
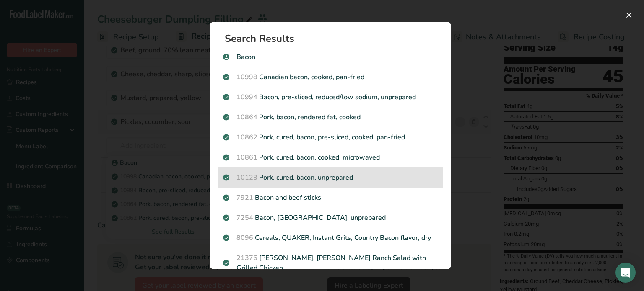
click at [403, 171] on div "10123 Pork, cured, bacon, unprepared" at bounding box center [330, 178] width 225 height 20
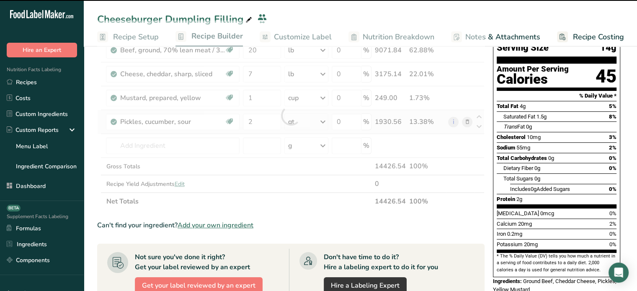
type input "0"
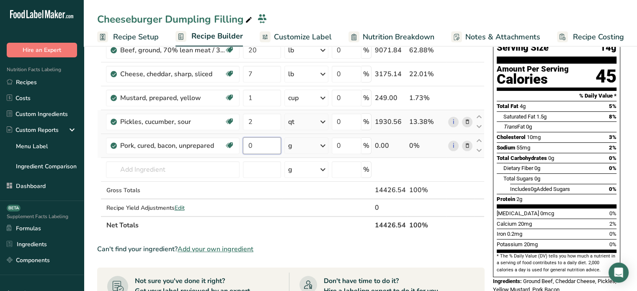
drag, startPoint x: 246, startPoint y: 145, endPoint x: 258, endPoint y: 145, distance: 12.2
click at [258, 145] on input "0" at bounding box center [262, 145] width 38 height 17
type input "2"
click at [306, 146] on div "Ingredient * Amount * Unit * Waste * .a-a{fill:#347362;}.b-a{fill:#fff;} Grams …" at bounding box center [291, 128] width 388 height 214
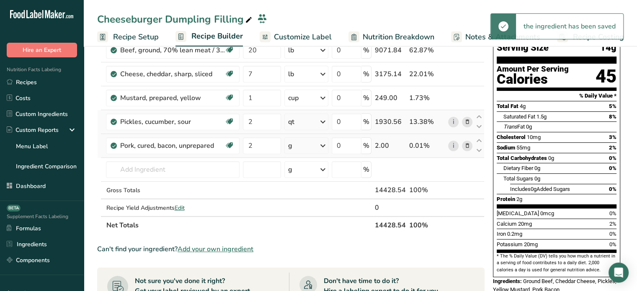
click at [306, 146] on div "g" at bounding box center [307, 145] width 44 height 17
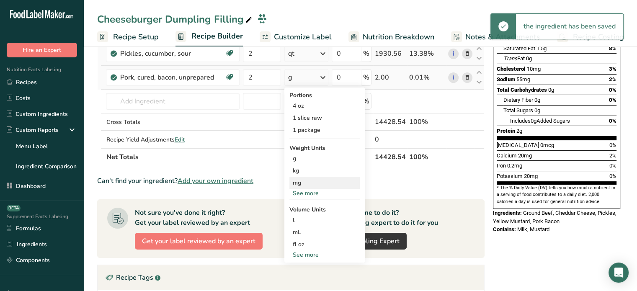
scroll to position [154, 0]
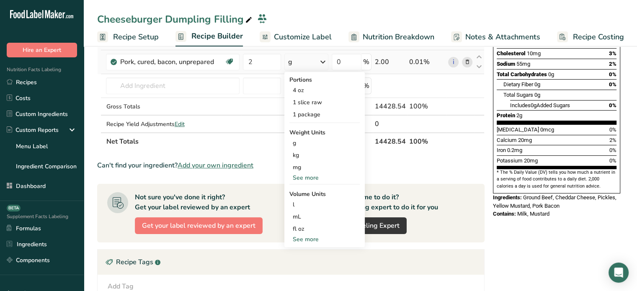
click at [311, 241] on div "See more" at bounding box center [325, 239] width 70 height 9
select select "22"
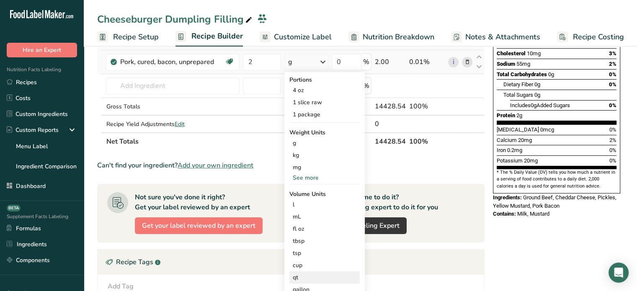
click at [302, 282] on div "qt Volume units require a density conversion. If you know your ingredient's den…" at bounding box center [325, 278] width 70 height 12
click at [308, 279] on div "qt" at bounding box center [325, 277] width 64 height 9
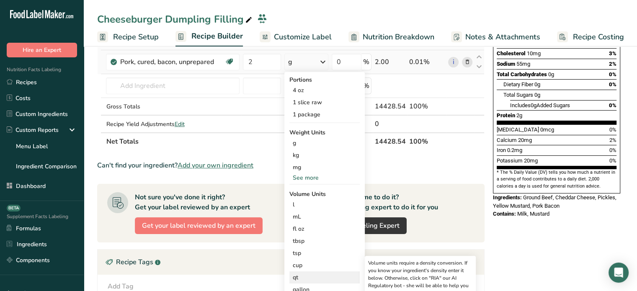
click at [434, 273] on div "Volume units require a density conversion. If you know your ingredient's densit…" at bounding box center [420, 274] width 104 height 30
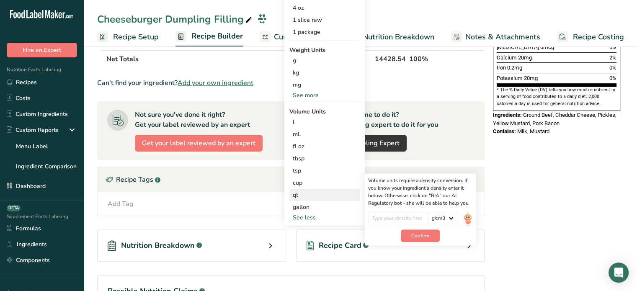
scroll to position [238, 0]
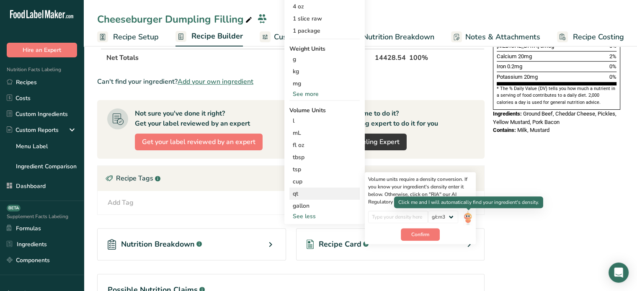
click at [465, 218] on img at bounding box center [468, 218] width 9 height 15
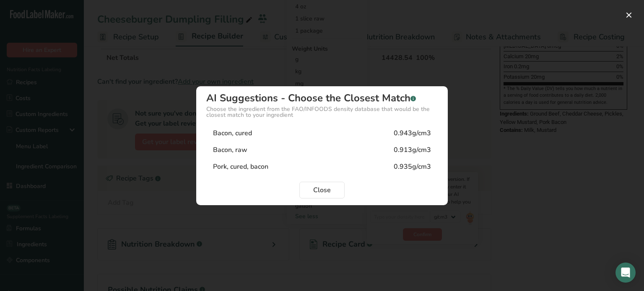
click at [329, 133] on div "Bacon, cured 0.943g/cm3" at bounding box center [321, 133] width 231 height 17
type input "0.943"
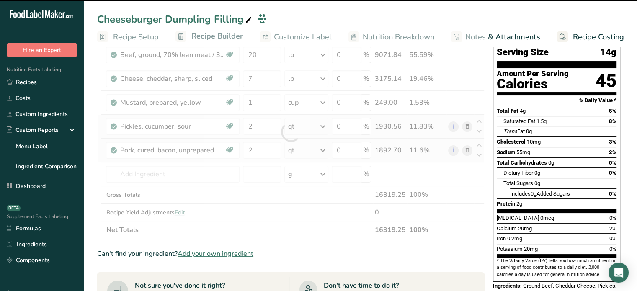
scroll to position [47, 0]
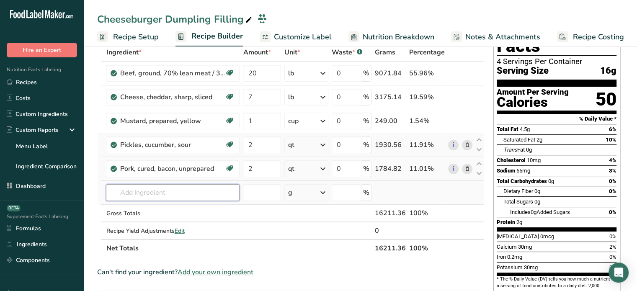
click at [148, 189] on input "text" at bounding box center [173, 192] width 134 height 17
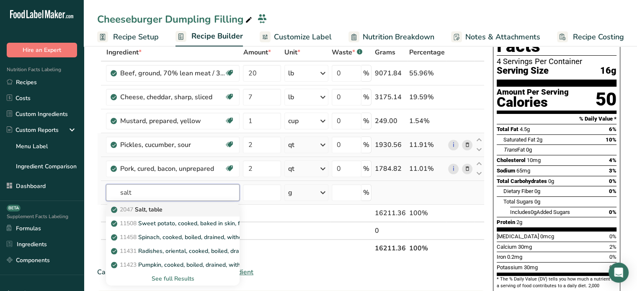
type input "salt"
click at [172, 207] on div "2047 Salt, table" at bounding box center [166, 209] width 107 height 9
type input "Salt, table"
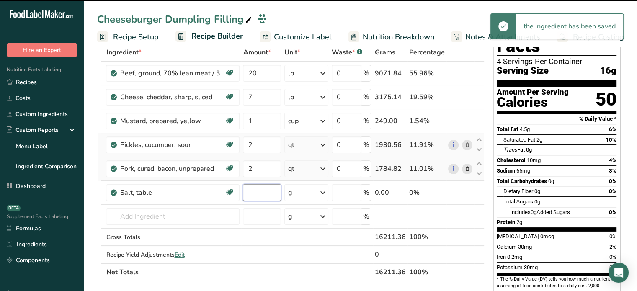
type input "0"
click at [263, 192] on input "0" at bounding box center [262, 192] width 38 height 17
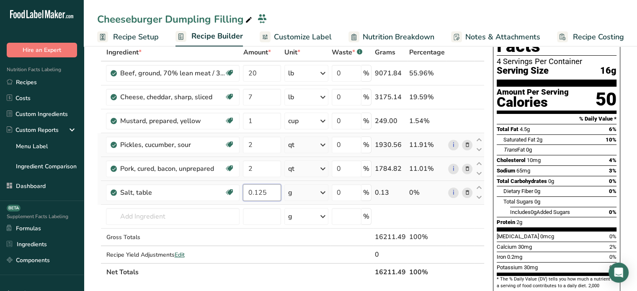
type input "0.125"
click at [297, 202] on div "Ingredient * Amount * Unit * Waste * .a-a{fill:#347362;}.b-a{fill:#fff;} Grams …" at bounding box center [291, 163] width 388 height 238
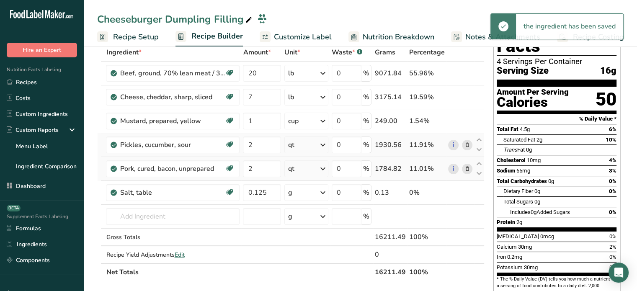
click at [308, 194] on div "g" at bounding box center [307, 192] width 44 height 17
click at [307, 241] on div "1 cup" at bounding box center [325, 245] width 70 height 12
click at [194, 218] on input "text" at bounding box center [173, 216] width 134 height 17
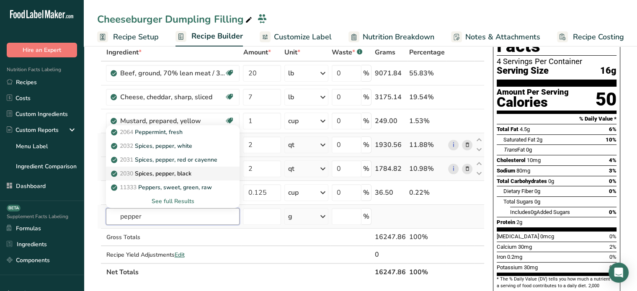
type input "pepper"
click at [205, 171] on div "2030 Spices, pepper, black" at bounding box center [166, 173] width 107 height 9
type input "Spices, pepper, black"
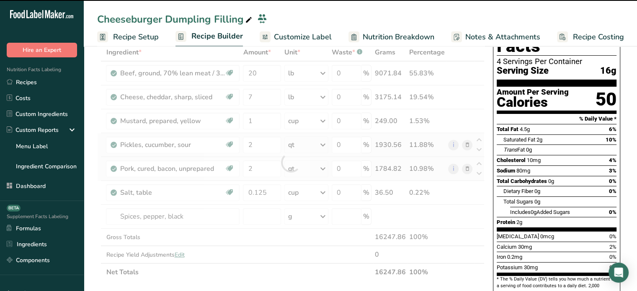
type input "0"
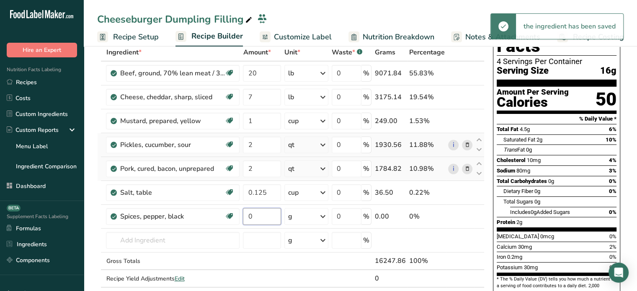
click at [262, 211] on input "0" at bounding box center [262, 216] width 38 height 17
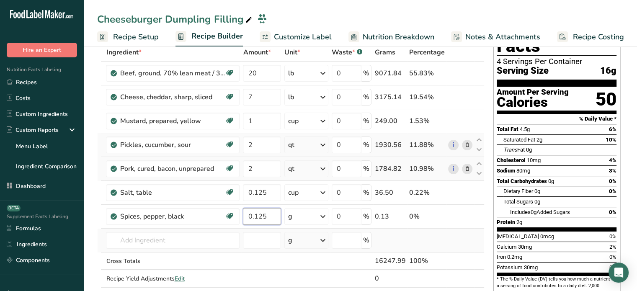
type input "0.125"
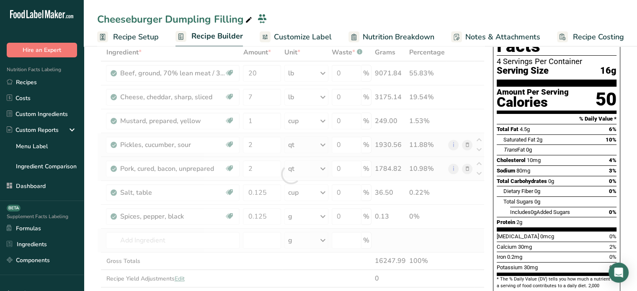
click at [207, 250] on div "Ingredient * Amount * Unit * Waste * .a-a{fill:#347362;}.b-a{fill:#fff;} Grams …" at bounding box center [291, 175] width 388 height 262
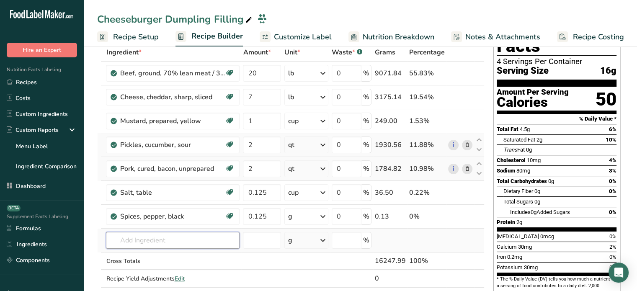
click at [152, 238] on input "text" at bounding box center [173, 240] width 134 height 17
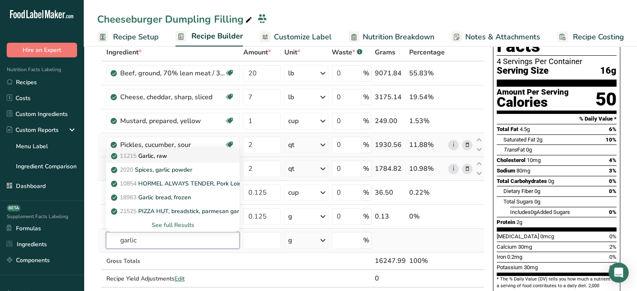
type input "garlic"
click at [187, 155] on div "11215 Garlic, raw" at bounding box center [166, 156] width 107 height 9
type input "Garlic, raw"
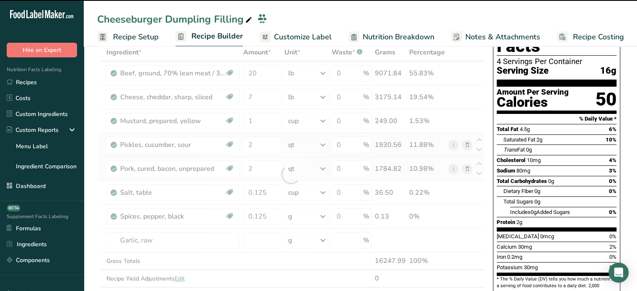
type input "0"
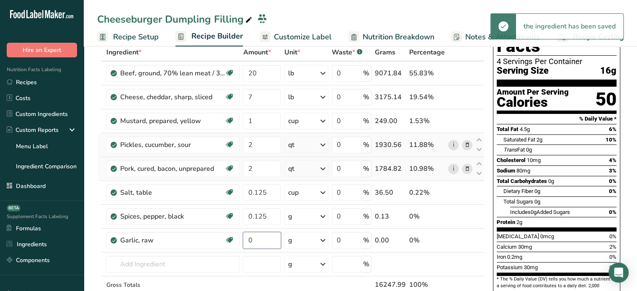
click at [260, 237] on input "0" at bounding box center [262, 240] width 38 height 17
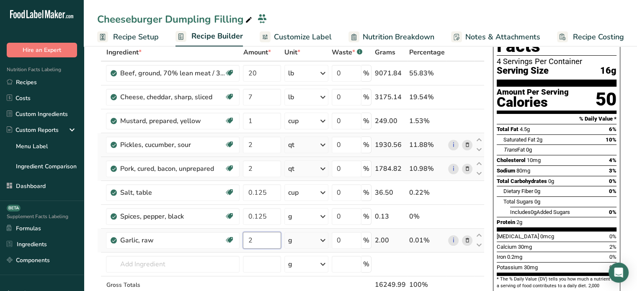
type input "2"
click at [321, 235] on div "Ingredient * Amount * Unit * Waste * .a-a{fill:#347362;}.b-a{fill:#fff;} Grams …" at bounding box center [291, 186] width 388 height 285
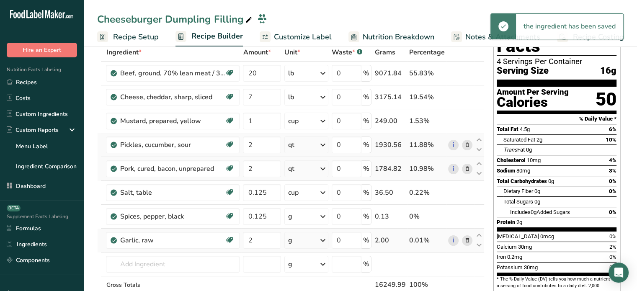
click at [319, 238] on div "g" at bounding box center [307, 240] width 44 height 17
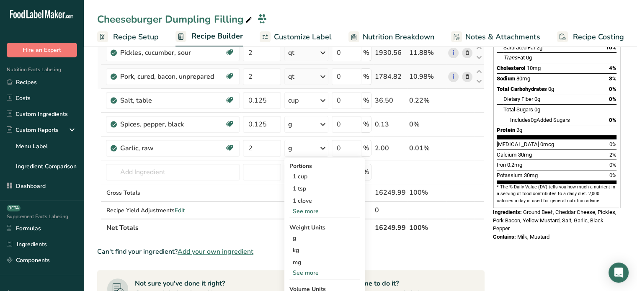
scroll to position [158, 0]
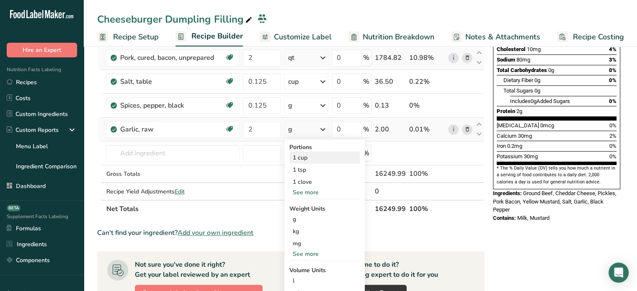
click at [344, 154] on div "1 cup" at bounding box center [325, 158] width 70 height 12
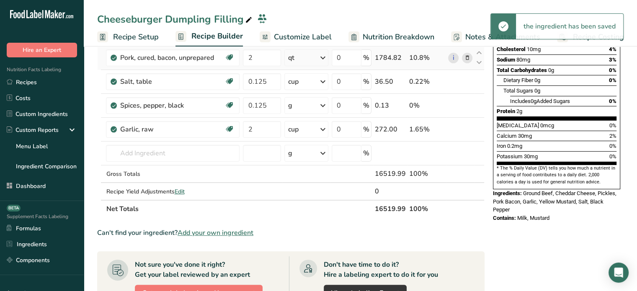
click at [313, 104] on div "g" at bounding box center [307, 105] width 44 height 17
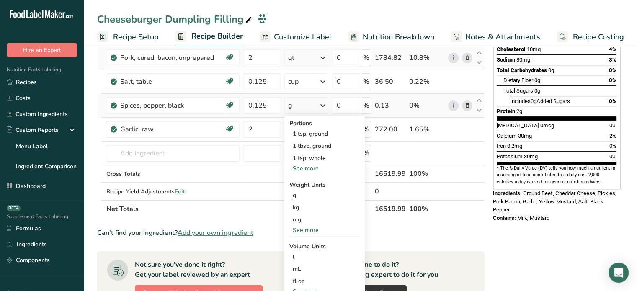
click at [314, 168] on div "See more" at bounding box center [325, 168] width 70 height 9
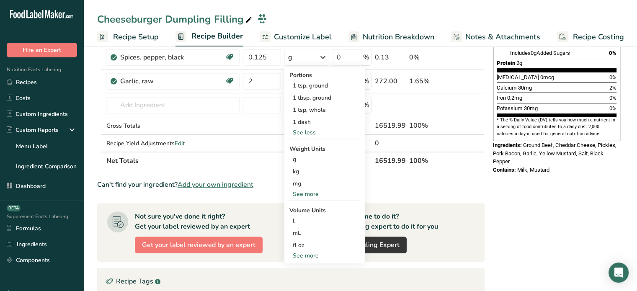
scroll to position [208, 0]
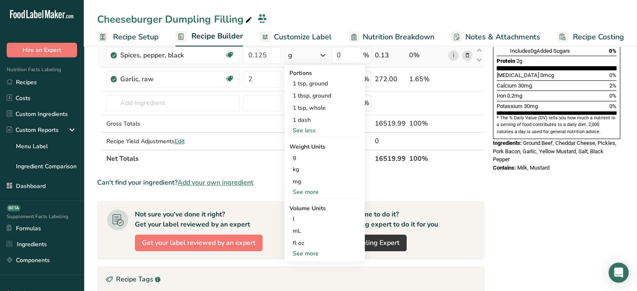
click at [332, 192] on div "See more" at bounding box center [325, 192] width 70 height 9
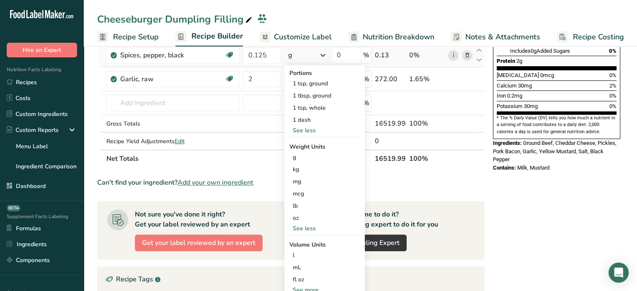
scroll to position [225, 0]
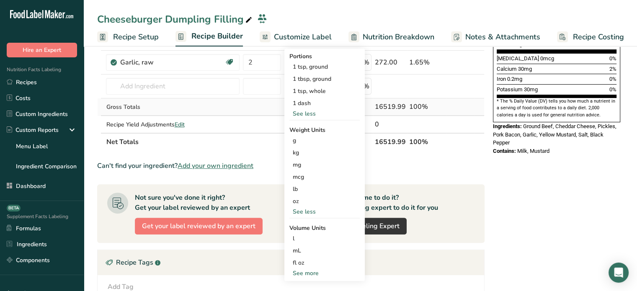
click at [264, 109] on td at bounding box center [261, 107] width 41 height 18
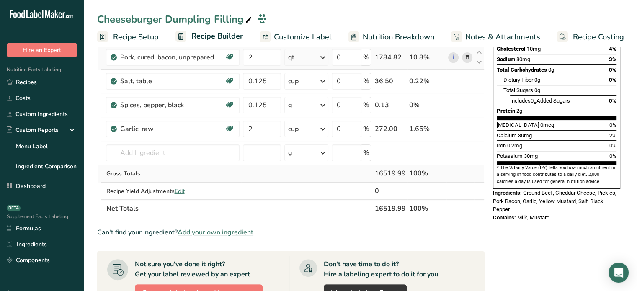
scroll to position [158, 0]
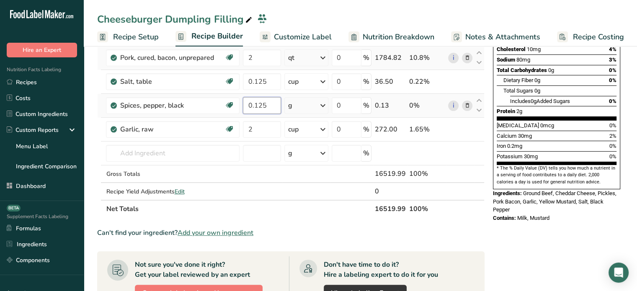
click at [268, 104] on input "0.125" at bounding box center [262, 105] width 38 height 17
type input "14"
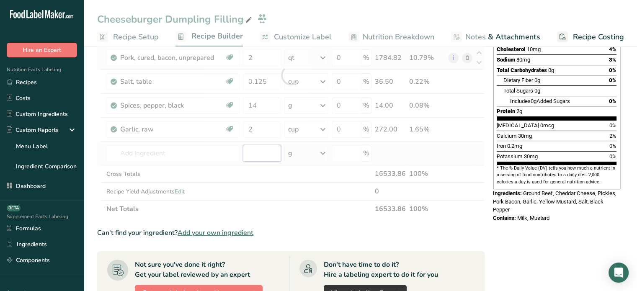
click at [267, 148] on div "Ingredient * Amount * Unit * Waste * .a-a{fill:#347362;}.b-a{fill:#fff;} Grams …" at bounding box center [291, 75] width 388 height 285
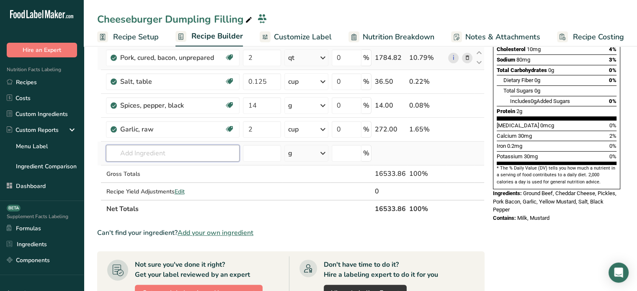
click at [159, 150] on input "text" at bounding box center [173, 153] width 134 height 17
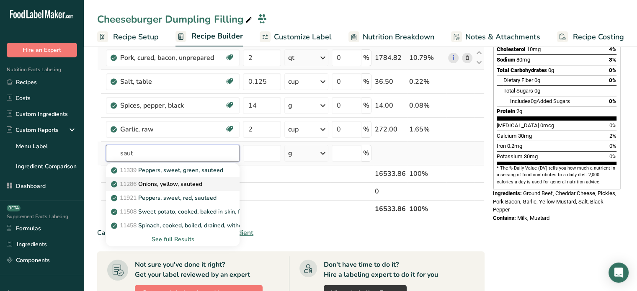
type input "saut"
click at [205, 181] on div "11286 Onions, yellow, sauteed" at bounding box center [166, 184] width 107 height 9
type input "Onions, yellow, sauteed"
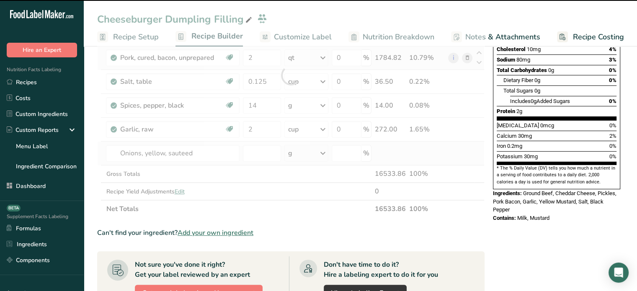
type input "0"
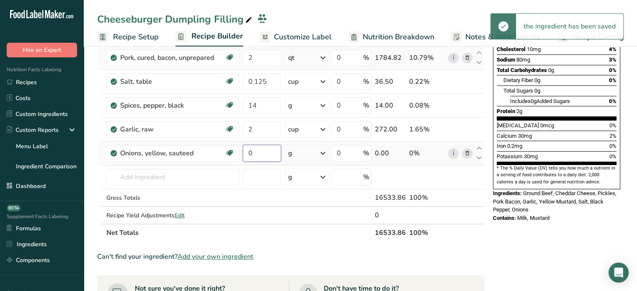
click at [272, 150] on input "0" at bounding box center [262, 153] width 38 height 17
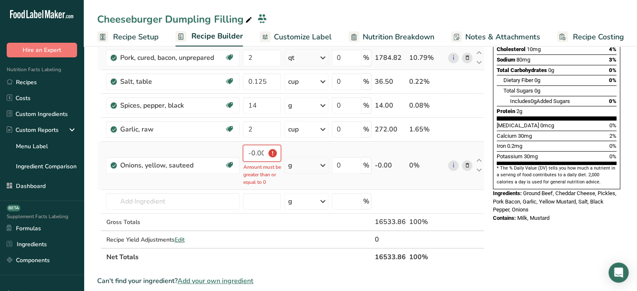
type input "0"
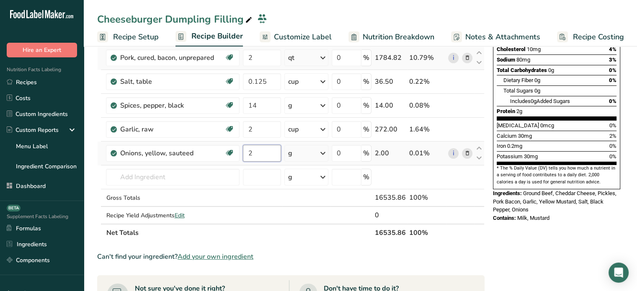
type input "2"
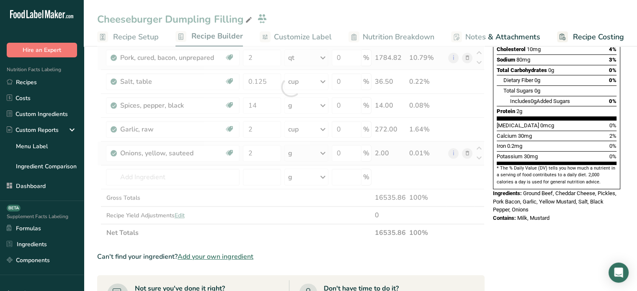
click at [298, 152] on div "Ingredient * Amount * Unit * Waste * .a-a{fill:#347362;}.b-a{fill:#fff;} Grams …" at bounding box center [291, 87] width 388 height 309
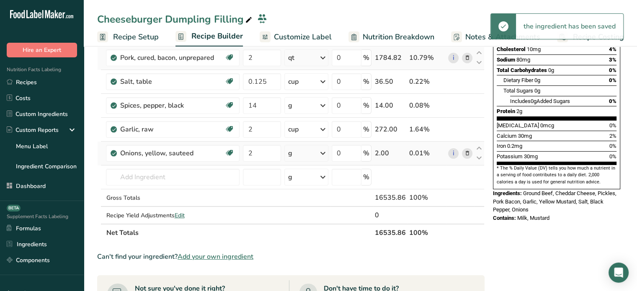
click at [298, 152] on div "g" at bounding box center [307, 153] width 44 height 17
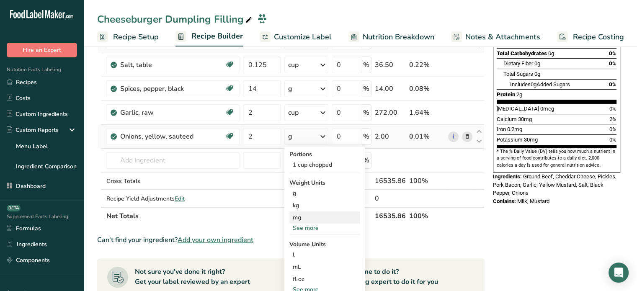
scroll to position [225, 0]
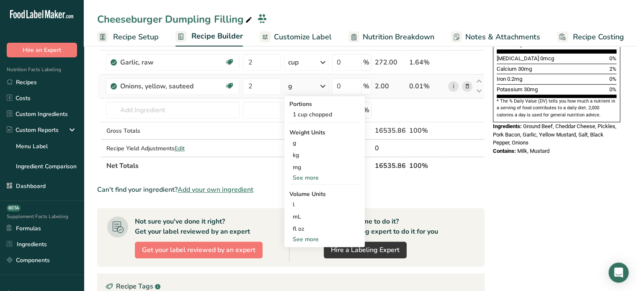
click at [313, 237] on div "See more" at bounding box center [325, 239] width 70 height 9
click at [308, 275] on div "qt" at bounding box center [325, 277] width 64 height 9
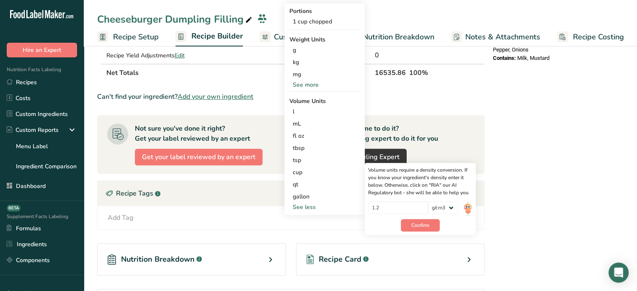
scroll to position [324, 0]
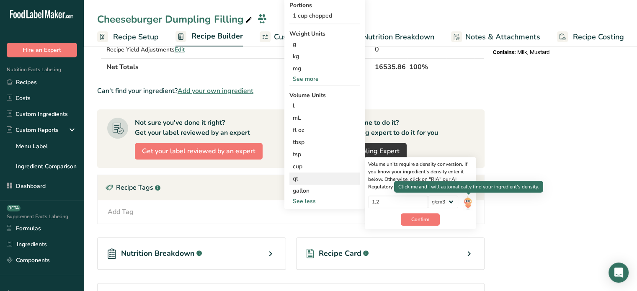
click at [466, 206] on img at bounding box center [468, 203] width 9 height 15
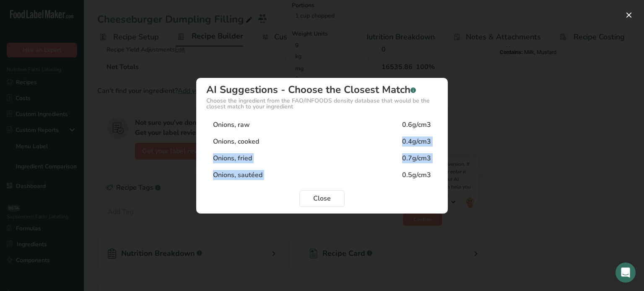
drag, startPoint x: 367, startPoint y: 142, endPoint x: 367, endPoint y: 170, distance: 27.2
click at [367, 170] on div "Onions, raw 0.6g/cm3 Onions, cooked 0.4g/cm3 Onions, fried 0.7g/cm3 Onions, sau…" at bounding box center [321, 150] width 231 height 67
click at [367, 170] on div "Onions, sautéed 0.5g/cm3" at bounding box center [321, 175] width 231 height 17
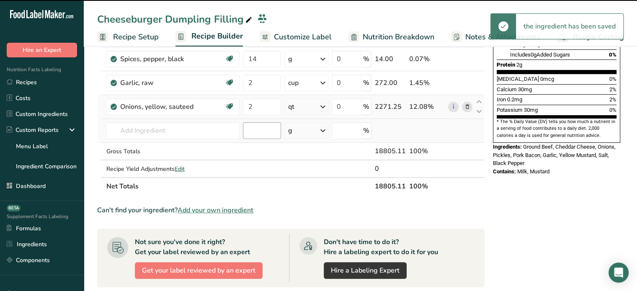
scroll to position [174, 0]
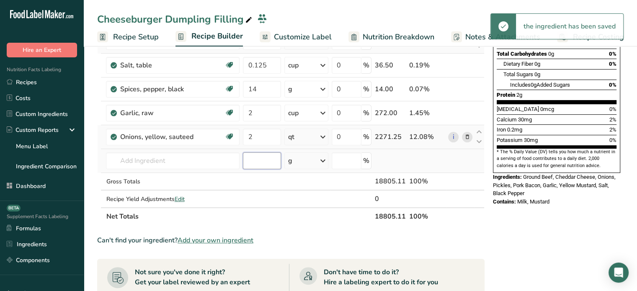
click at [258, 153] on input "number" at bounding box center [262, 161] width 38 height 17
click at [185, 153] on input "text" at bounding box center [173, 161] width 134 height 17
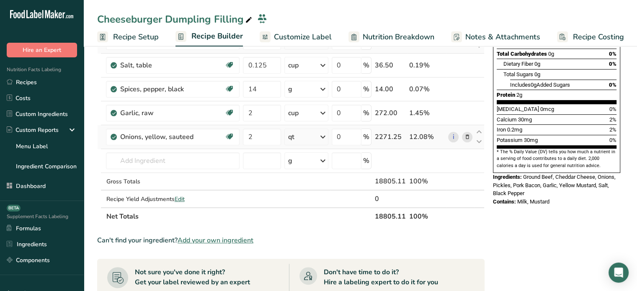
click at [208, 236] on span "Add your own ingredient" at bounding box center [216, 241] width 76 height 10
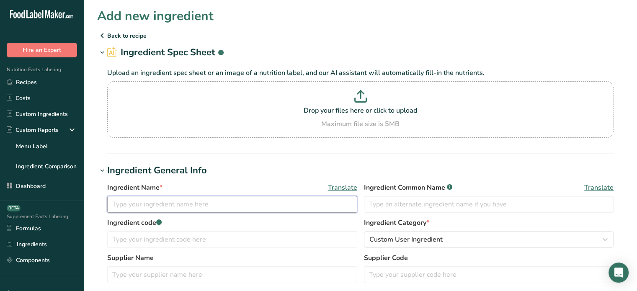
click at [197, 201] on input "text" at bounding box center [232, 204] width 250 height 17
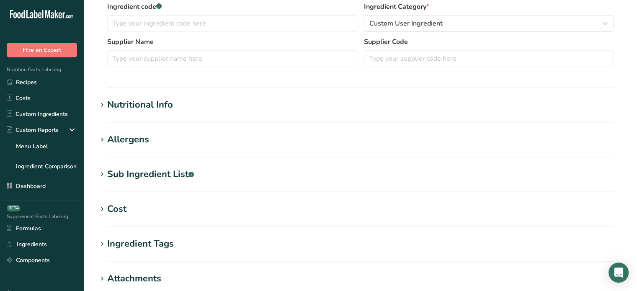
scroll to position [221, 0]
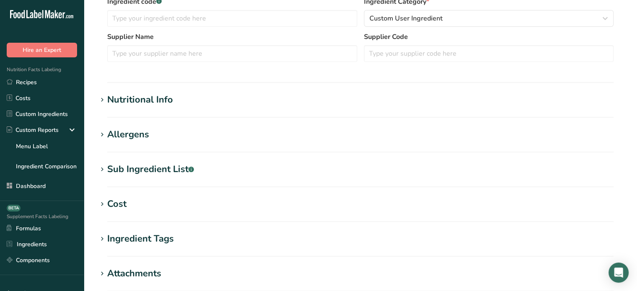
type input "Seasoning Salt"
click at [200, 113] on section "Nutritional Info Serving Size .a-a{fill:#347362;}.b-a{fill:#fff;} Add ingredien…" at bounding box center [360, 105] width 527 height 25
click at [202, 106] on h1 "Nutritional Info" at bounding box center [360, 100] width 527 height 14
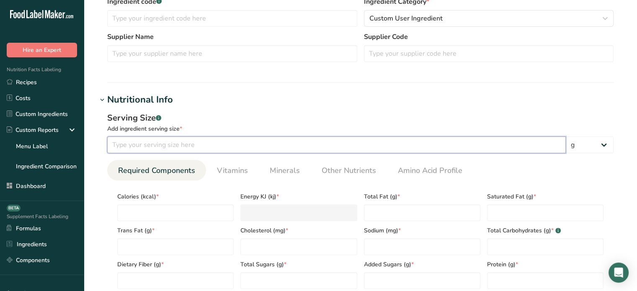
click at [215, 146] on input "number" at bounding box center [336, 145] width 459 height 17
click at [384, 141] on input "number" at bounding box center [336, 145] width 459 height 17
type input "1"
click at [220, 203] on div "Calories (kcal) *" at bounding box center [175, 204] width 123 height 34
click at [215, 213] on input "number" at bounding box center [175, 213] width 117 height 17
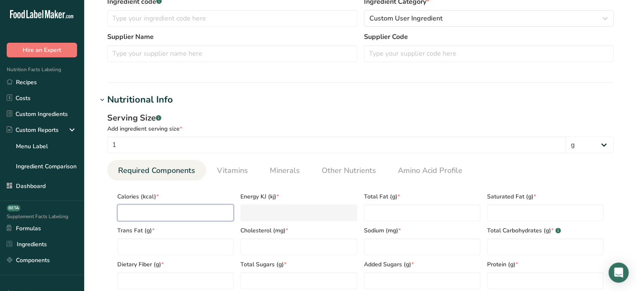
type input "0"
type KJ "0"
type input "0"
type Fat "0"
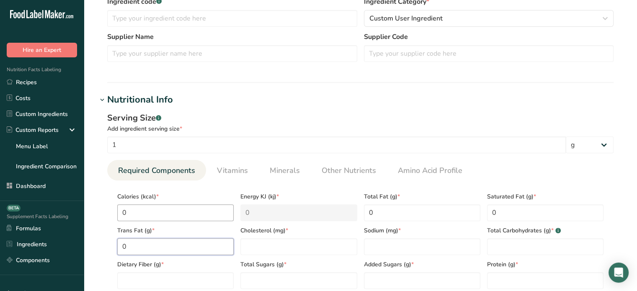
type Fat "0"
type input "0"
type input "350"
type Carbohydrates "0"
type Fiber "0"
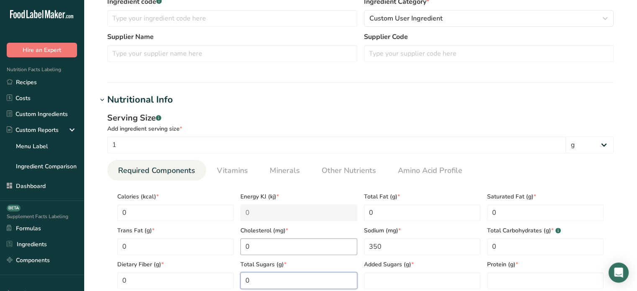
type Sugars "0"
type input "0"
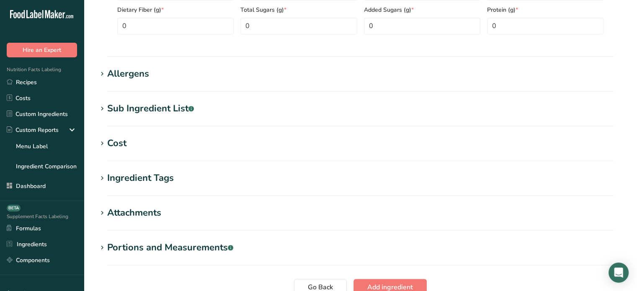
click at [170, 107] on div "Sub Ingredient List .a-a{fill:#347362;}.b-a{fill:#fff;}" at bounding box center [150, 109] width 87 height 14
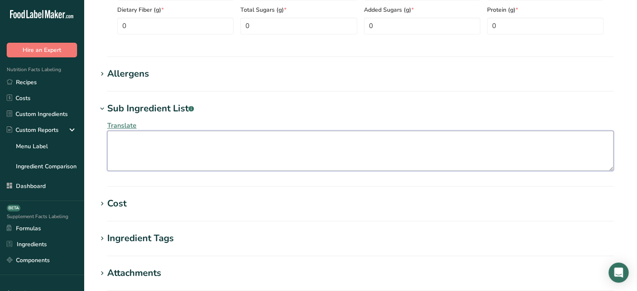
click at [171, 135] on textarea at bounding box center [360, 151] width 507 height 40
type textarea "Salt, Sugar, Paprika, Garlic, Spices, Powdered Cellulose"
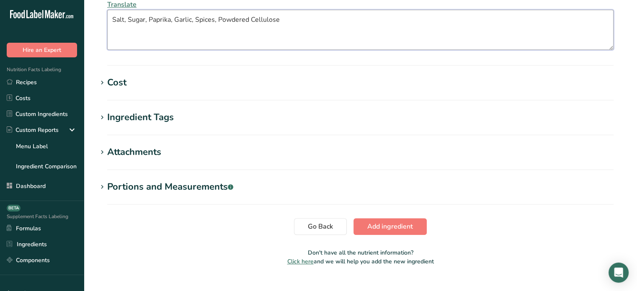
scroll to position [611, 0]
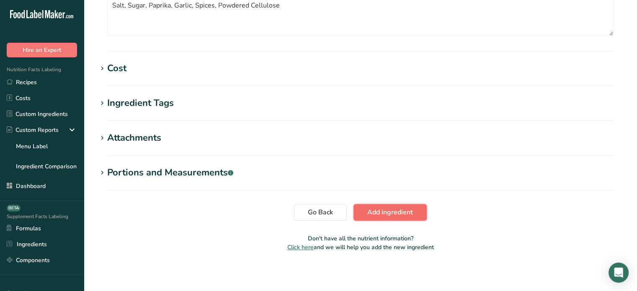
click at [394, 215] on span "Add ingredient" at bounding box center [391, 212] width 46 height 10
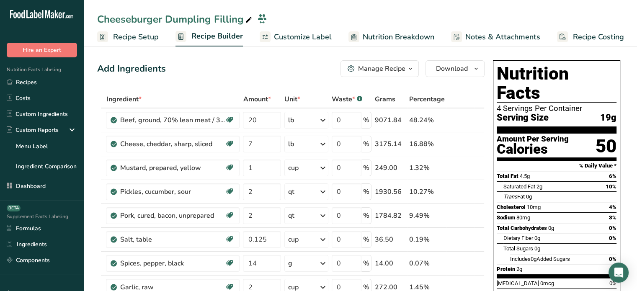
scroll to position [255, 0]
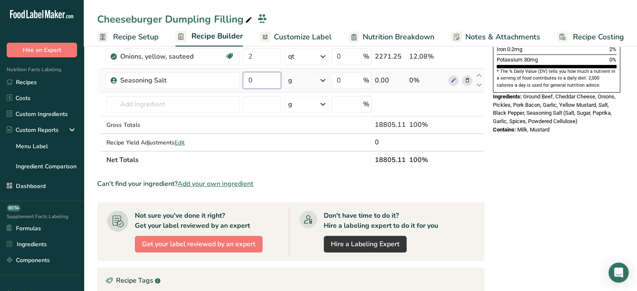
click at [267, 83] on input "0" at bounding box center [262, 80] width 38 height 17
type input "2"
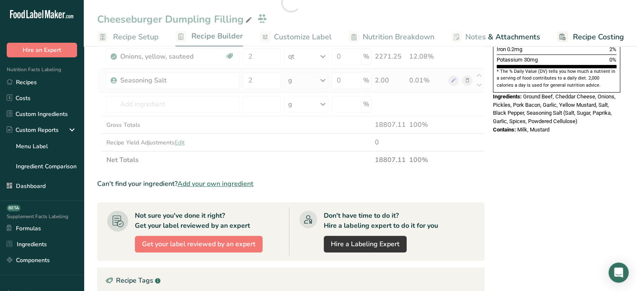
click at [324, 78] on div "Ingredient * Amount * Unit * Waste * .a-a{fill:#347362;}.b-a{fill:#fff;} Grams …" at bounding box center [291, 2] width 388 height 333
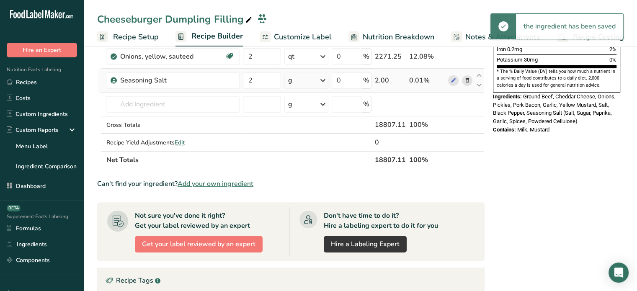
click at [324, 78] on icon at bounding box center [323, 80] width 10 height 15
click at [312, 144] on div "See more" at bounding box center [325, 146] width 70 height 9
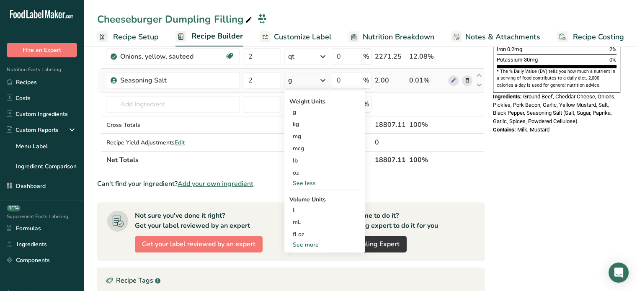
click at [308, 243] on div "See more" at bounding box center [325, 245] width 70 height 9
select select "22"
click at [331, 275] on div "cup Volume units require a density conversion. If you know your ingredient's de…" at bounding box center [325, 271] width 70 height 12
click at [321, 269] on div "cup" at bounding box center [325, 271] width 64 height 9
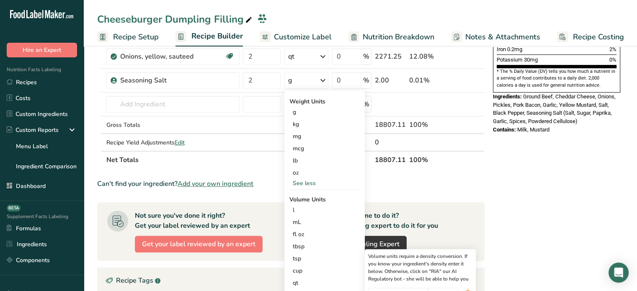
scroll to position [355, 0]
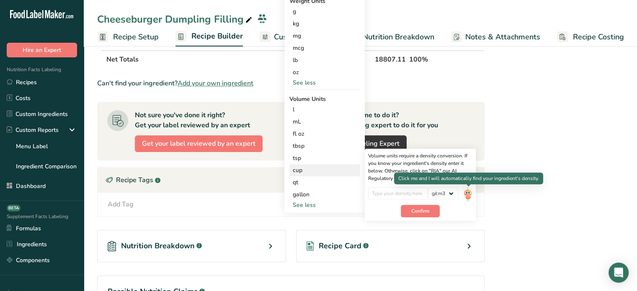
click at [467, 197] on img at bounding box center [468, 194] width 9 height 15
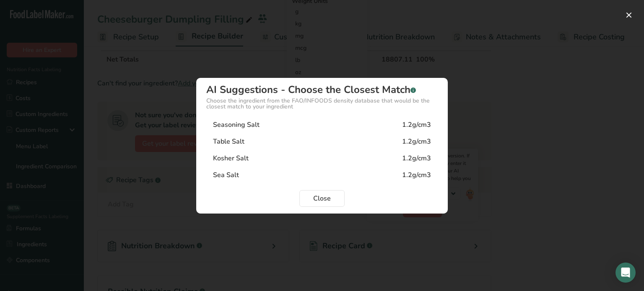
click at [363, 126] on div "Seasoning Salt 1.2g/cm3" at bounding box center [321, 125] width 231 height 17
type input "1.2"
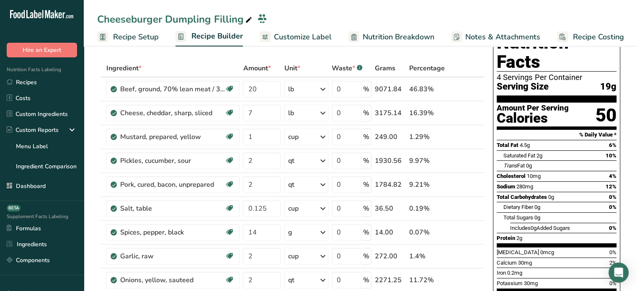
scroll to position [0, 0]
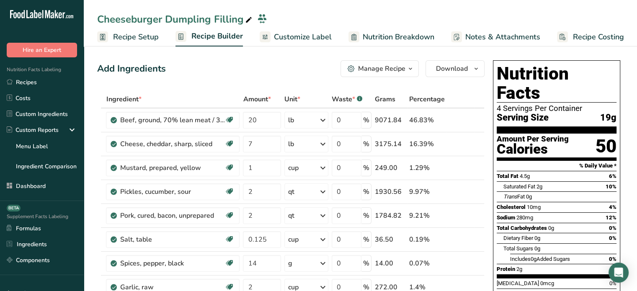
click at [363, 64] on div "Manage Recipe" at bounding box center [381, 69] width 47 height 10
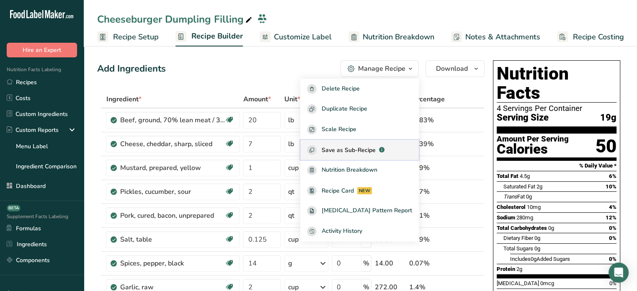
click at [360, 152] on span "Save as Sub-Recipe" at bounding box center [349, 150] width 54 height 9
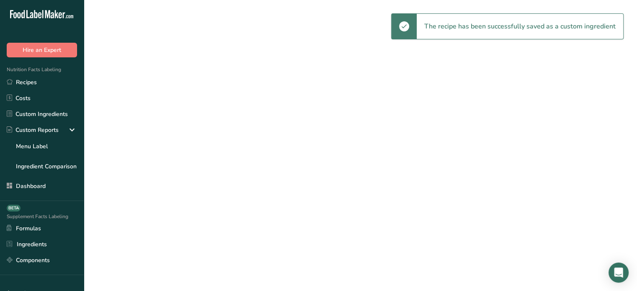
select select "30"
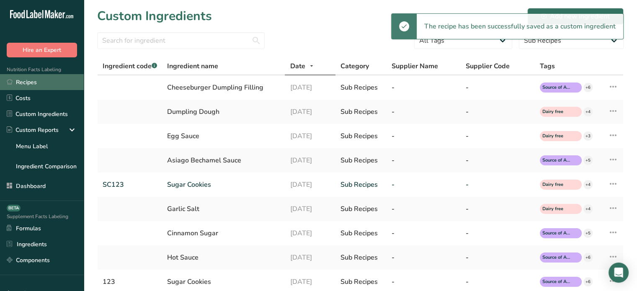
click at [45, 84] on link "Recipes" at bounding box center [42, 82] width 84 height 16
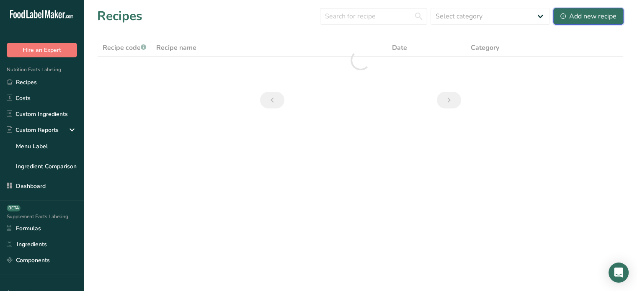
click at [562, 13] on div "Add new recipe" at bounding box center [589, 16] width 56 height 10
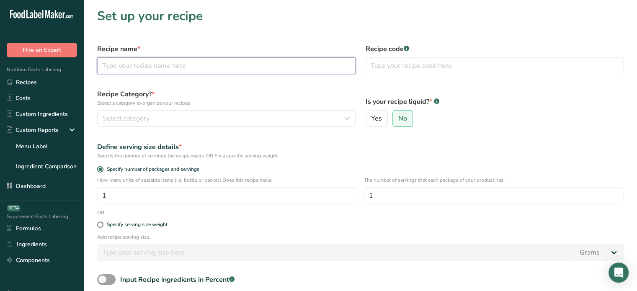
click at [259, 57] on input "text" at bounding box center [226, 65] width 259 height 17
type input "Cheese Burger Dumpling"
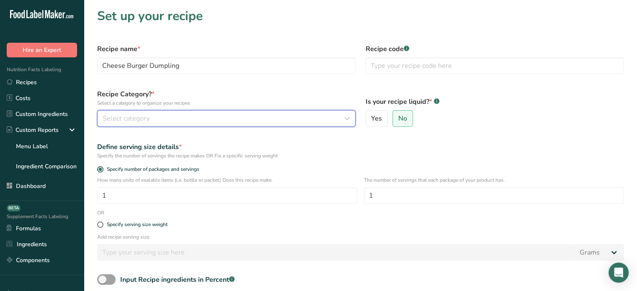
click at [280, 121] on div "Select category" at bounding box center [224, 119] width 243 height 10
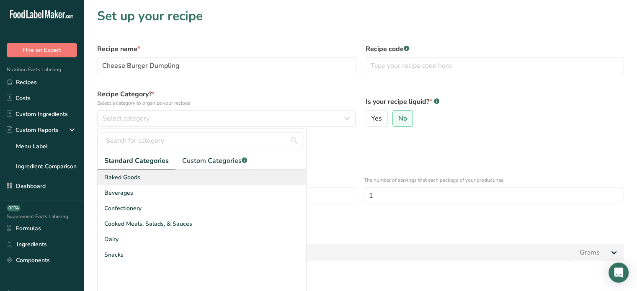
click at [256, 173] on div "Baked Goods" at bounding box center [202, 178] width 209 height 16
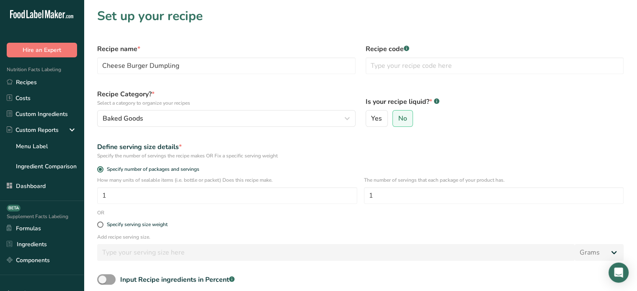
scroll to position [44, 0]
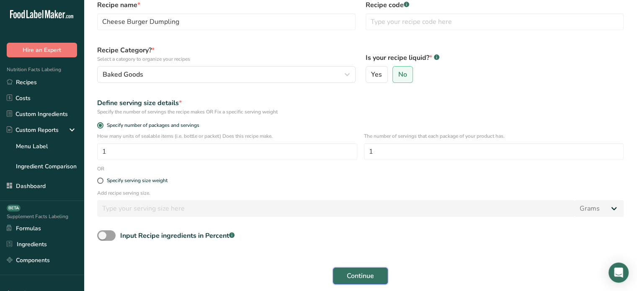
click at [379, 273] on button "Continue" at bounding box center [360, 276] width 55 height 17
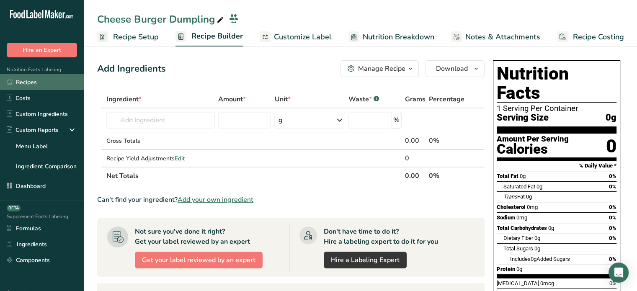
click at [52, 82] on link "Recipes" at bounding box center [42, 82] width 84 height 16
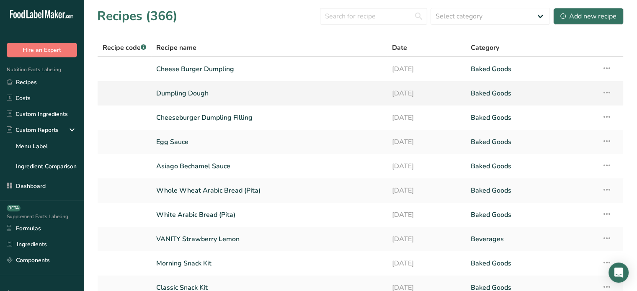
click at [196, 94] on link "Dumpling Dough" at bounding box center [269, 94] width 226 height 18
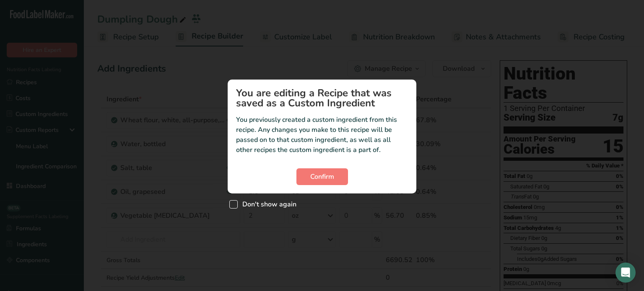
click at [273, 206] on span "Don't show again" at bounding box center [267, 204] width 59 height 8
click at [235, 206] on input "Don't show again" at bounding box center [231, 204] width 5 height 5
click at [273, 206] on span "Don't show again" at bounding box center [267, 204] width 59 height 8
click at [235, 206] on input "Don't show again" at bounding box center [231, 204] width 5 height 5
click at [276, 203] on span "Don't show again" at bounding box center [267, 204] width 59 height 8
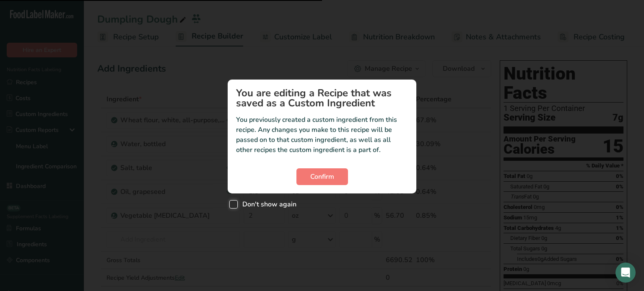
click at [235, 203] on input "Don't show again" at bounding box center [231, 204] width 5 height 5
checkbox input "true"
click at [303, 185] on button "Confirm" at bounding box center [322, 176] width 52 height 17
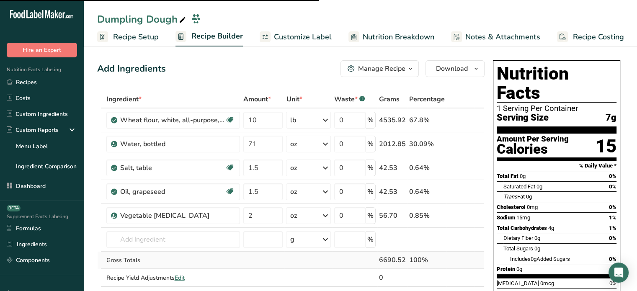
click at [396, 264] on td "6690.52" at bounding box center [393, 261] width 30 height 18
copy div "6690.52"
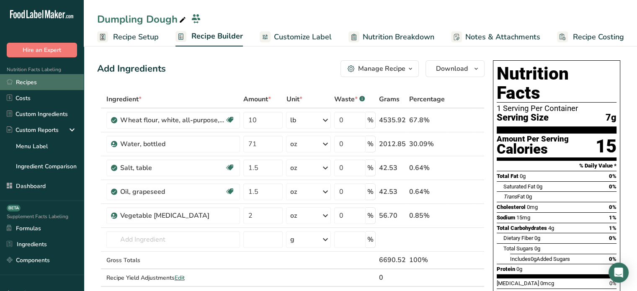
click at [23, 77] on link "Recipes" at bounding box center [42, 82] width 84 height 16
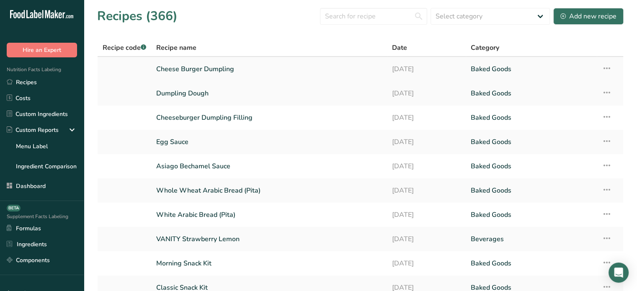
click at [170, 67] on link "Cheese Burger Dumpling" at bounding box center [269, 69] width 226 height 18
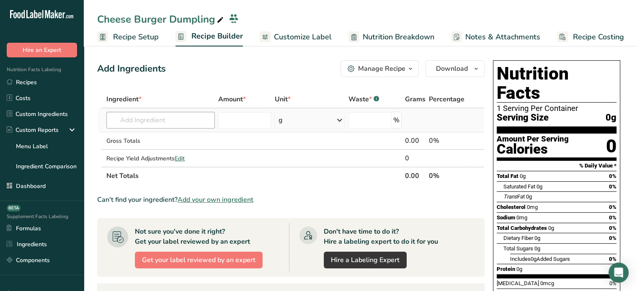
drag, startPoint x: 161, startPoint y: 111, endPoint x: 161, endPoint y: 119, distance: 8.0
click at [161, 119] on td "Almond flour 1211 Milk, whole, 3.25% milkfat, without added vitamin A and vitam…" at bounding box center [161, 121] width 112 height 24
click at [161, 119] on input "text" at bounding box center [160, 120] width 109 height 17
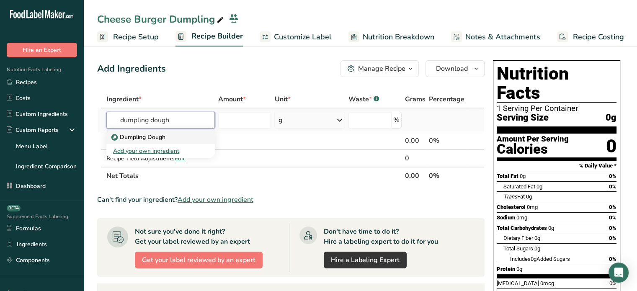
type input "dumpling dough"
click at [165, 133] on p "Dumpling Dough" at bounding box center [139, 137] width 52 height 9
type input "Dumpling Dough"
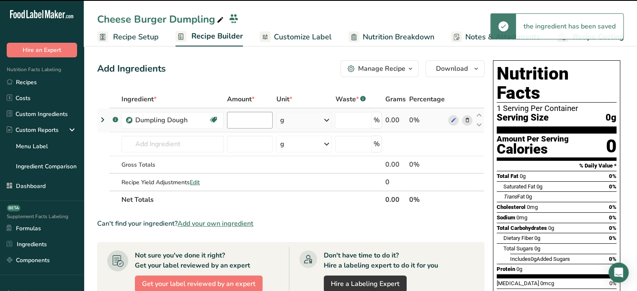
type input "0"
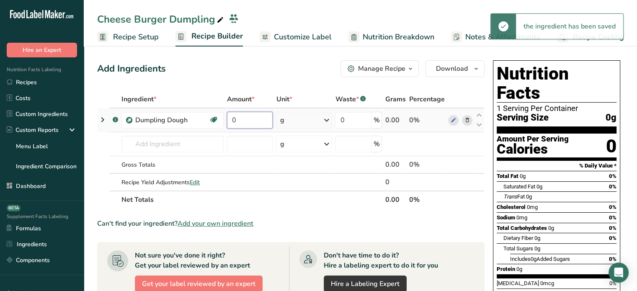
click at [254, 119] on input "0" at bounding box center [250, 120] width 46 height 17
paste input "6690.52"
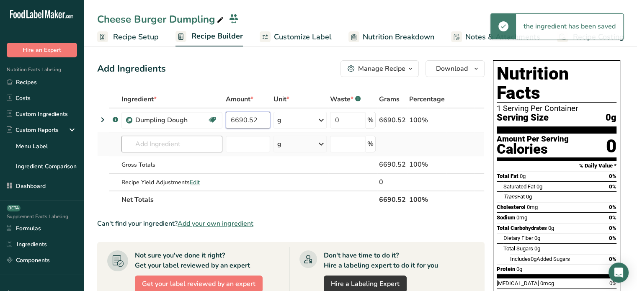
type input "6690.52"
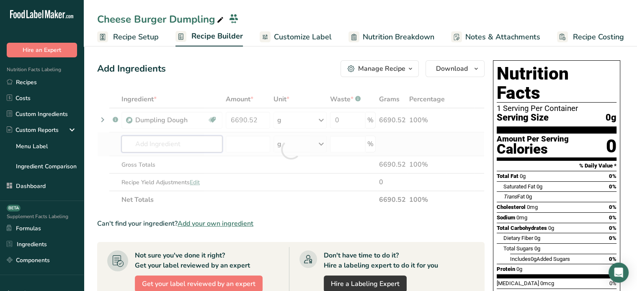
click at [152, 152] on div "Ingredient * Amount * Unit * Waste * .a-a{fill:#347362;}.b-a{fill:#fff;} Grams …" at bounding box center [291, 150] width 388 height 118
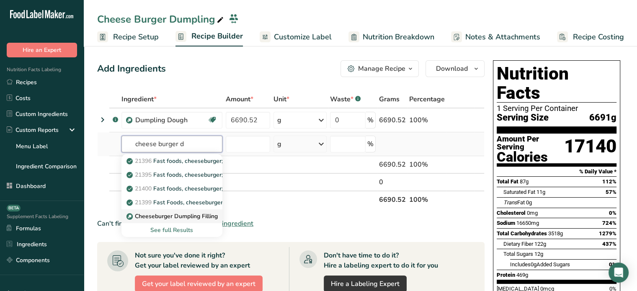
type input "cheese burger d"
click at [200, 212] on p "Cheeseburger Dumpling Filling" at bounding box center [173, 216] width 90 height 9
type input "Cheeseburger Dumpling Filling"
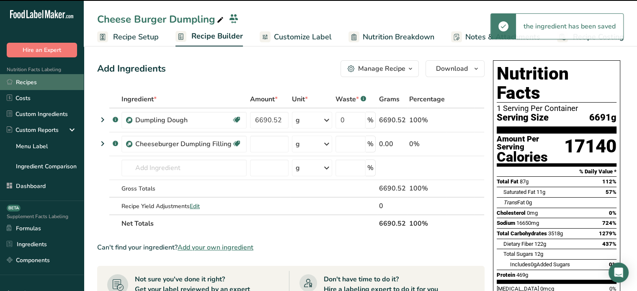
type input "0"
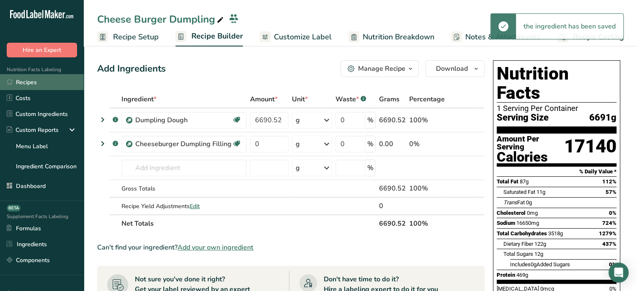
click at [47, 86] on link "Recipes" at bounding box center [42, 82] width 84 height 16
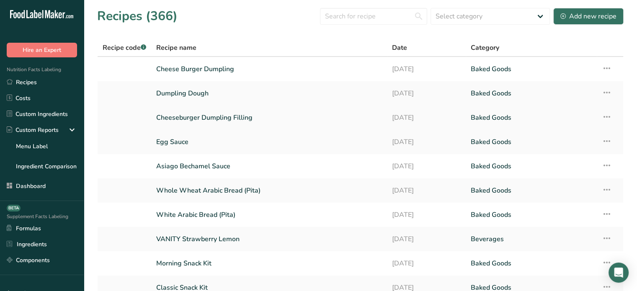
click at [178, 113] on link "Cheeseburger Dumpling Filling" at bounding box center [269, 118] width 226 height 18
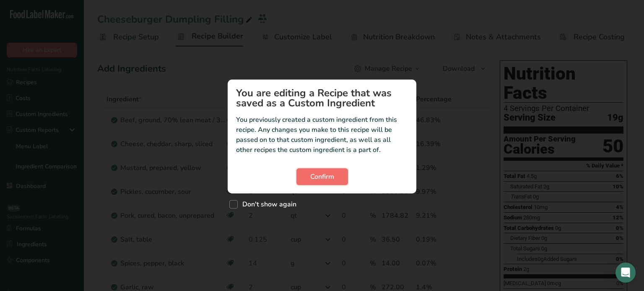
click at [331, 181] on span "Confirm" at bounding box center [322, 177] width 24 height 10
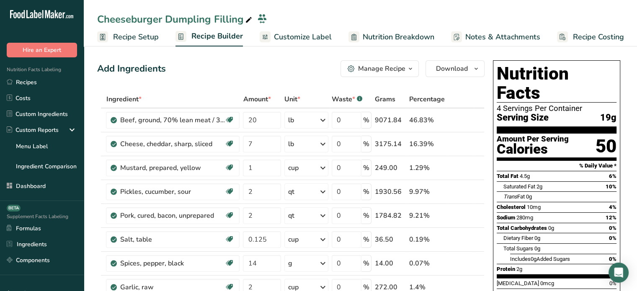
scroll to position [255, 0]
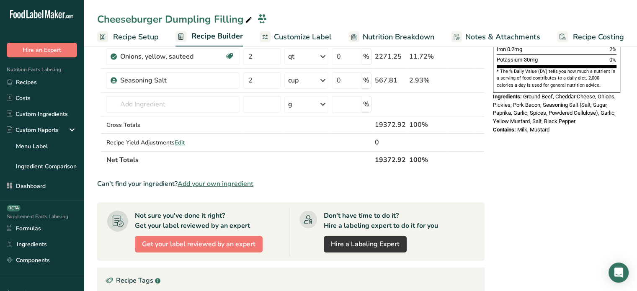
click at [391, 157] on th "19372.92" at bounding box center [390, 160] width 34 height 18
copy th "19372.92"
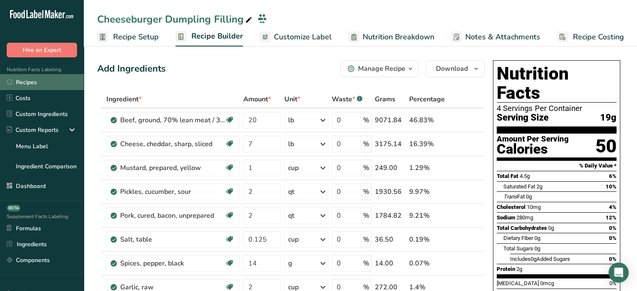
click at [44, 89] on link "Recipes" at bounding box center [42, 82] width 84 height 16
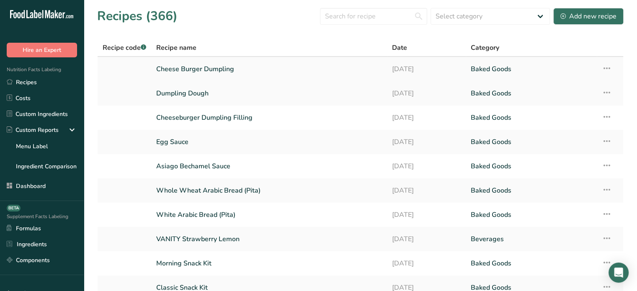
click at [206, 69] on link "Cheese Burger Dumpling" at bounding box center [269, 69] width 226 height 18
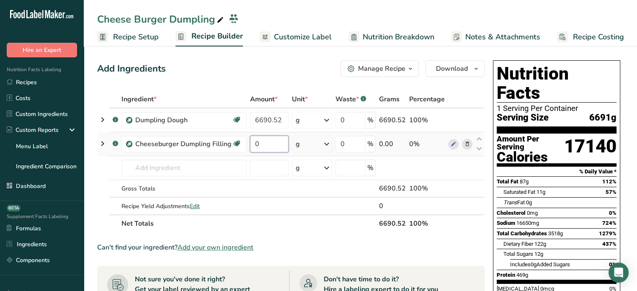
drag, startPoint x: 257, startPoint y: 145, endPoint x: 251, endPoint y: 145, distance: 5.9
click at [251, 145] on input "0" at bounding box center [269, 144] width 39 height 17
paste input "19372.92"
type input "19372.92"
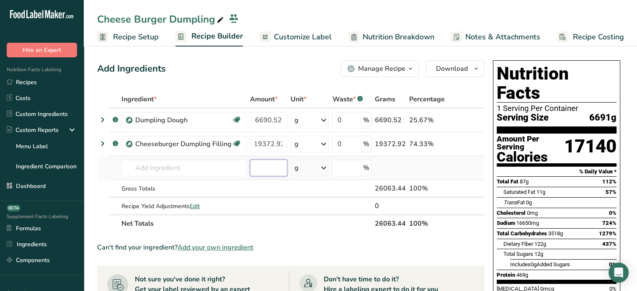
scroll to position [0, 0]
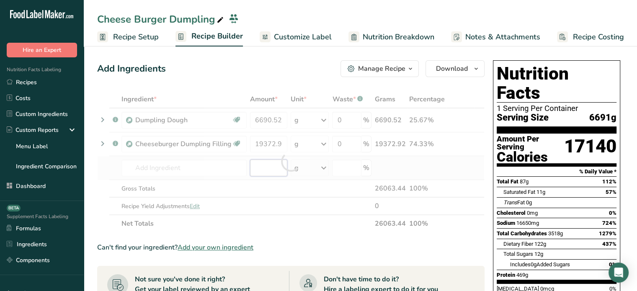
click at [256, 166] on div "Ingredient * Amount * Unit * Waste * .a-a{fill:#347362;}.b-a{fill:#fff;} Grams …" at bounding box center [291, 162] width 388 height 142
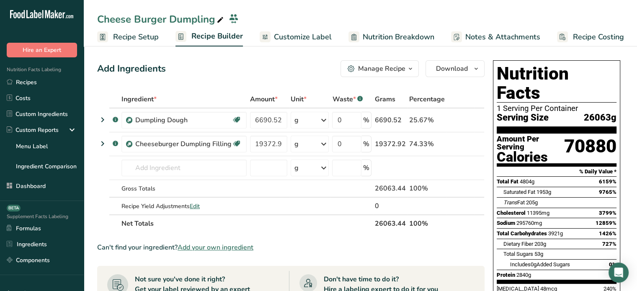
click at [394, 220] on th "26063.44" at bounding box center [390, 224] width 34 height 18
copy th "26063.44"
click at [138, 36] on span "Recipe Setup" at bounding box center [136, 36] width 46 height 11
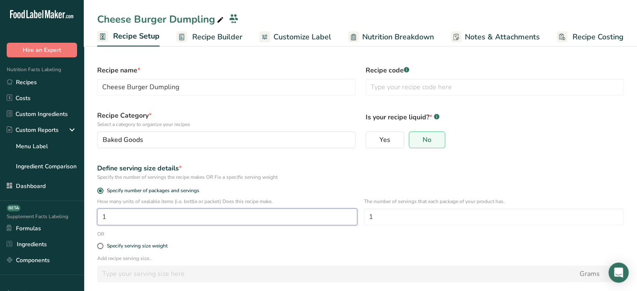
click at [145, 223] on input "1" at bounding box center [227, 217] width 260 height 17
type input "19.39"
click at [383, 217] on input "1" at bounding box center [494, 217] width 260 height 17
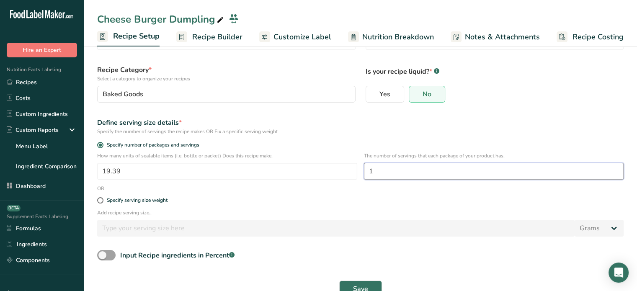
scroll to position [49, 0]
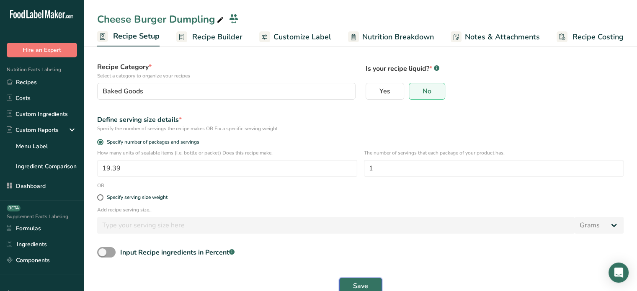
click at [365, 284] on span "Save" at bounding box center [360, 286] width 15 height 10
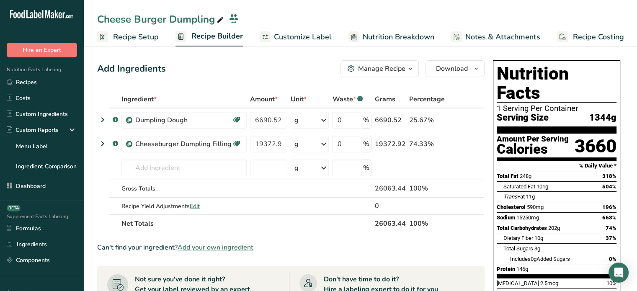
scroll to position [4, 0]
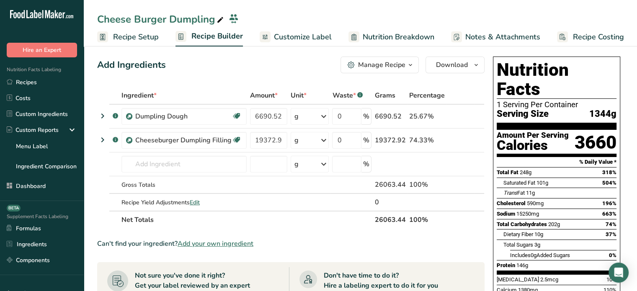
click at [143, 35] on span "Recipe Setup" at bounding box center [136, 36] width 46 height 11
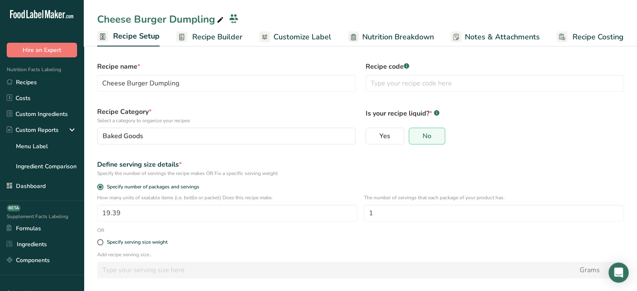
click at [233, 41] on span "Recipe Builder" at bounding box center [217, 36] width 50 height 11
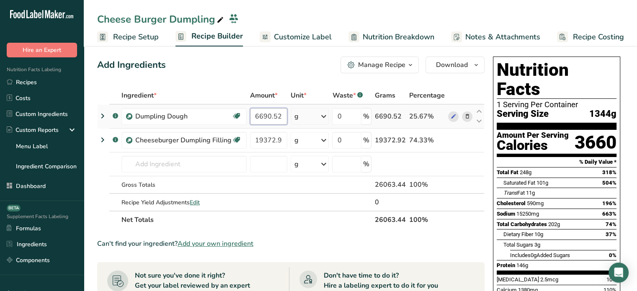
click at [275, 110] on input "6690.52" at bounding box center [268, 116] width 37 height 17
type input "12"
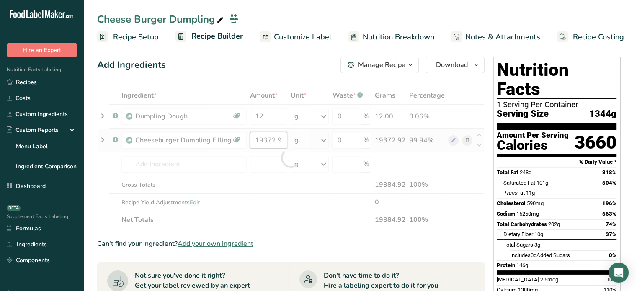
click at [276, 145] on div "Ingredient * Amount * Unit * Waste * .a-a{fill:#347362;}.b-a{fill:#fff;} Grams …" at bounding box center [291, 158] width 388 height 142
click at [276, 145] on div at bounding box center [291, 158] width 388 height 142
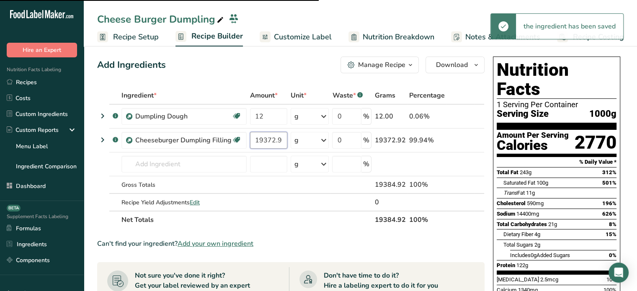
click at [276, 140] on input "19372.92" at bounding box center [268, 140] width 37 height 17
click at [254, 140] on input "19372.92" at bounding box center [268, 140] width 37 height 17
click at [268, 140] on input "19372.92" at bounding box center [268, 140] width 37 height 17
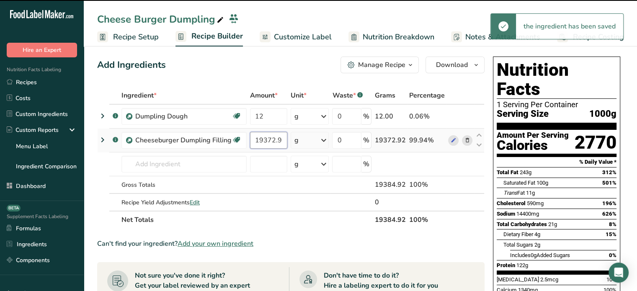
click at [268, 140] on input "19372.92" at bounding box center [268, 140] width 37 height 17
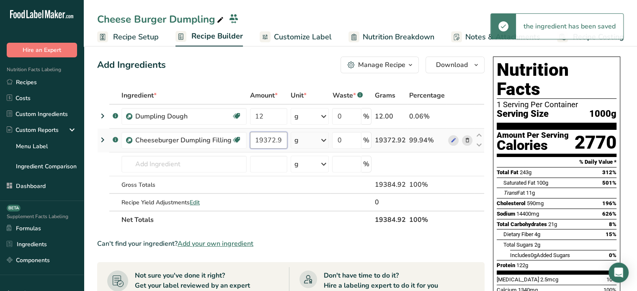
click at [268, 140] on input "19372.92" at bounding box center [268, 140] width 37 height 17
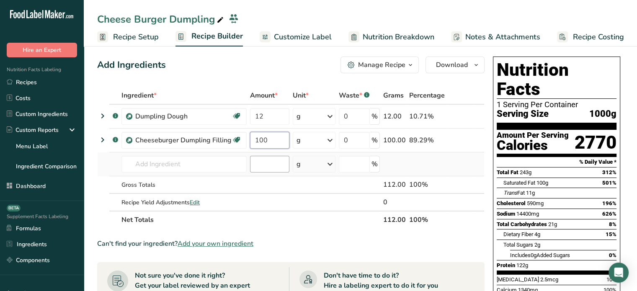
type input "100"
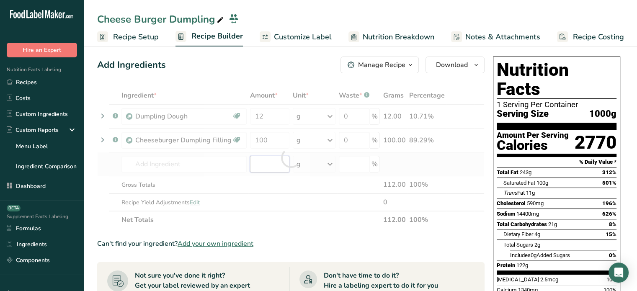
click at [256, 160] on div "Ingredient * Amount * Unit * Waste * .a-a{fill:#347362;}.b-a{fill:#fff;} Grams …" at bounding box center [291, 158] width 388 height 142
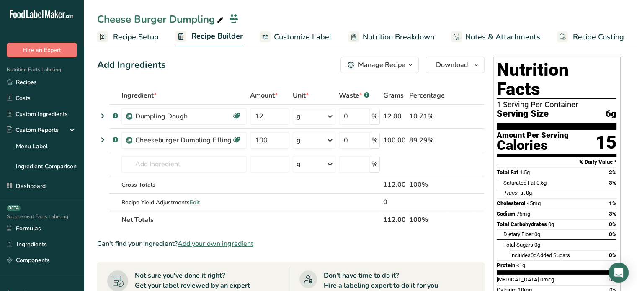
click at [150, 37] on span "Recipe Setup" at bounding box center [136, 36] width 46 height 11
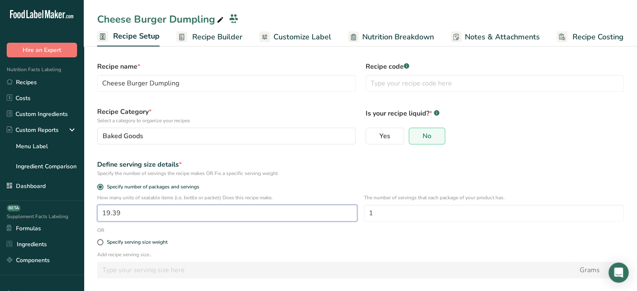
drag, startPoint x: 154, startPoint y: 206, endPoint x: 107, endPoint y: 206, distance: 46.9
click at [107, 206] on input "19.39" at bounding box center [227, 213] width 260 height 17
type input "1"
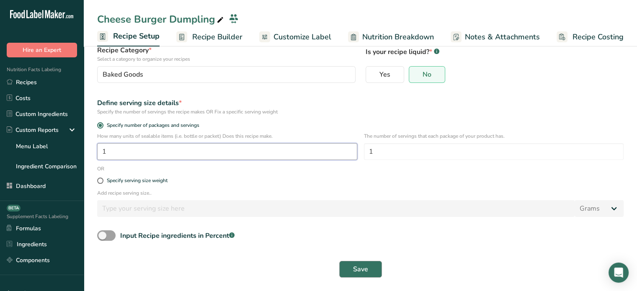
type input "1"
click at [362, 274] on span "Save" at bounding box center [360, 269] width 15 height 10
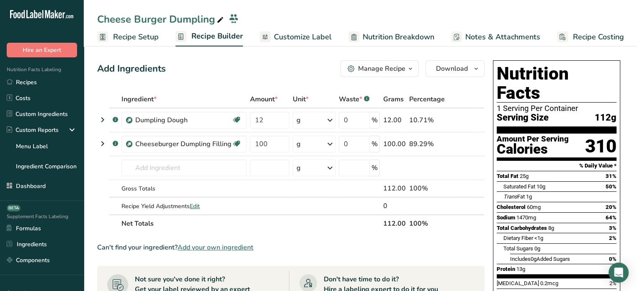
click at [280, 30] on link "Customize Label" at bounding box center [296, 37] width 72 height 19
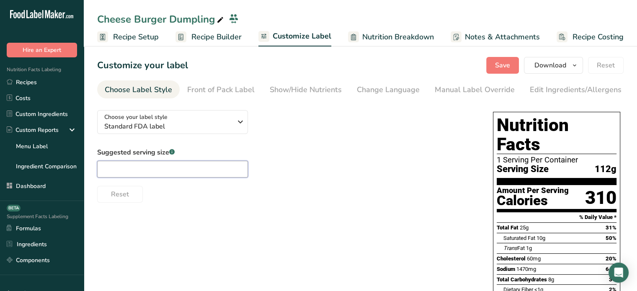
click at [201, 171] on input "text" at bounding box center [172, 169] width 151 height 17
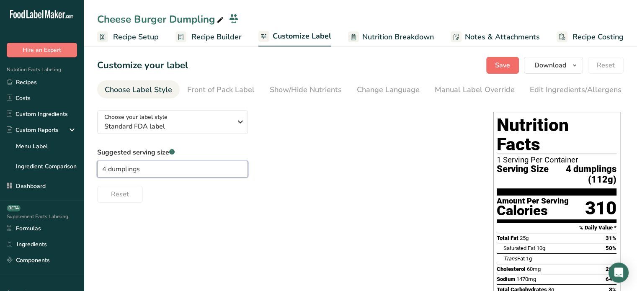
type input "4 dumplings"
click at [509, 70] on span "Save" at bounding box center [502, 65] width 15 height 10
click at [448, 95] on div "Manual Label Override" at bounding box center [475, 89] width 80 height 11
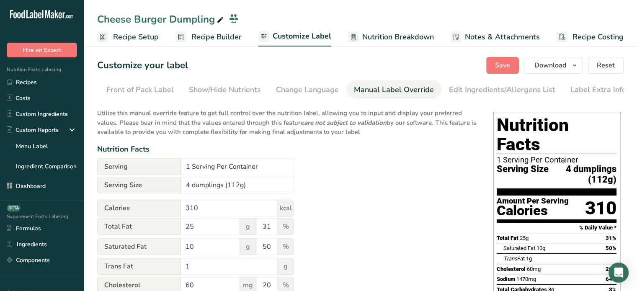
scroll to position [0, 82]
click at [188, 162] on input "1 Serving Per Container" at bounding box center [237, 166] width 113 height 17
type input "12 Serving Per Container"
click at [510, 66] on span "Save" at bounding box center [502, 65] width 15 height 10
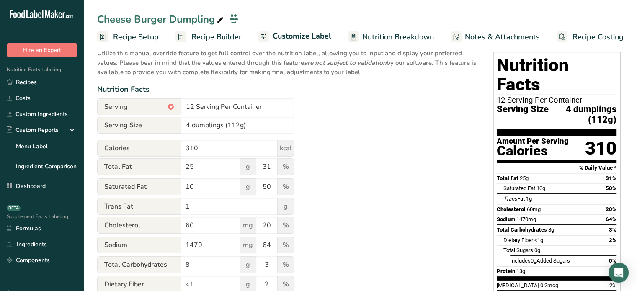
scroll to position [7, 0]
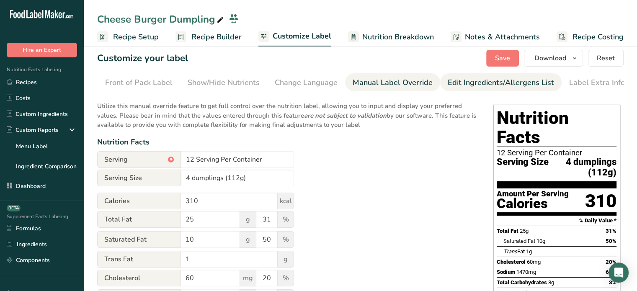
click at [538, 81] on div "Edit Ingredients/Allergens List" at bounding box center [501, 82] width 106 height 11
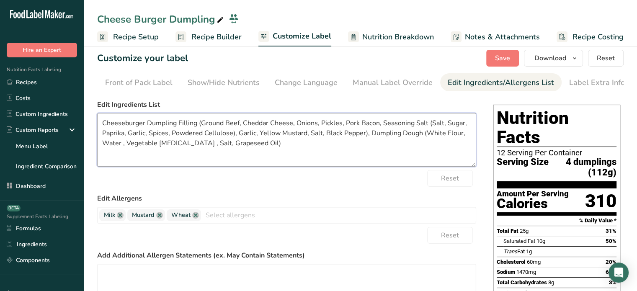
drag, startPoint x: 306, startPoint y: 150, endPoint x: 90, endPoint y: 124, distance: 218.3
click at [90, 124] on section "Customize your label Save Download Choose what to show on your downloaded label…" at bounding box center [361, 258] width 554 height 445
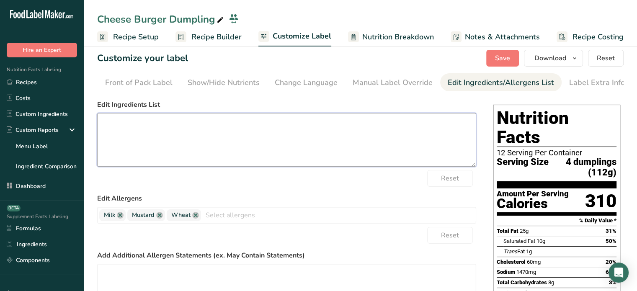
paste textarea "Cheeseburger Dumpling Filling (Ground Beef, Cheddar Cheese (Pasteurized Culture…"
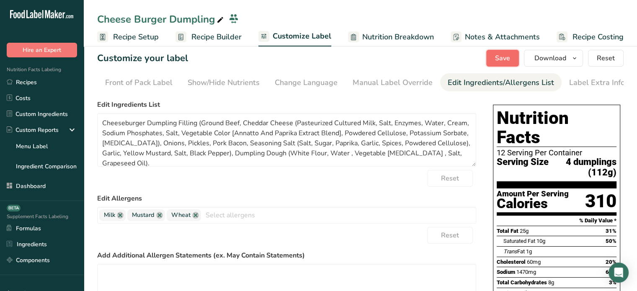
click at [495, 60] on button "Save" at bounding box center [503, 58] width 33 height 17
click at [503, 60] on span "Save" at bounding box center [502, 58] width 15 height 10
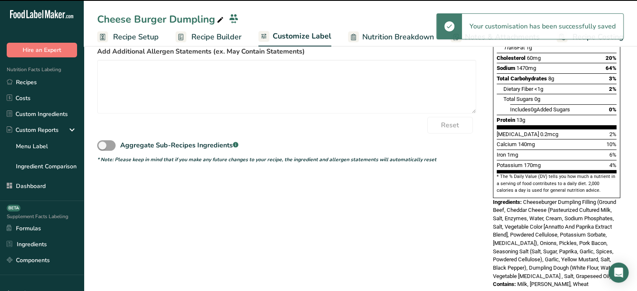
scroll to position [0, 0]
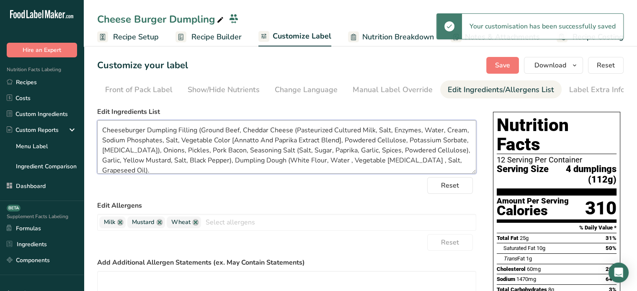
click at [127, 130] on textarea "Cheeseburger Dumpling Filling (Ground Beef, Cheddar Cheese (Pasteurized Culture…" at bounding box center [286, 147] width 379 height 54
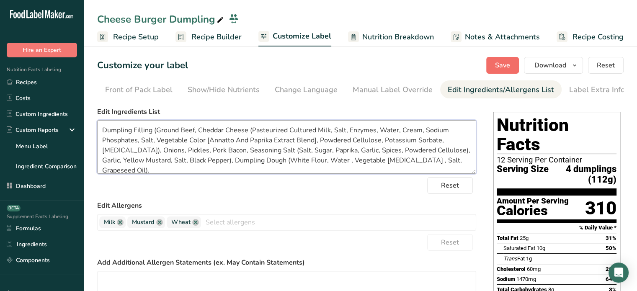
type textarea "Dumpling Filling (Ground Beef, Cheddar Cheese (Pasteurized Cultured Milk, Salt,…"
click at [492, 63] on button "Save" at bounding box center [503, 65] width 33 height 17
click at [135, 151] on textarea "Dumpling Filling (Ground Beef, Cheddar Cheese (Pasteurized Cultured Milk, Salt,…" at bounding box center [286, 147] width 379 height 54
click at [272, 150] on textarea "Dumpling Filling (Ground Beef, Cheddar Cheese (Pasteurized Cultured Milk, Salt,…" at bounding box center [286, 147] width 379 height 54
click at [273, 150] on textarea "Dumpling Filling (Ground Beef, Cheddar Cheese (Pasteurized Cultured Milk, Salt,…" at bounding box center [286, 147] width 379 height 54
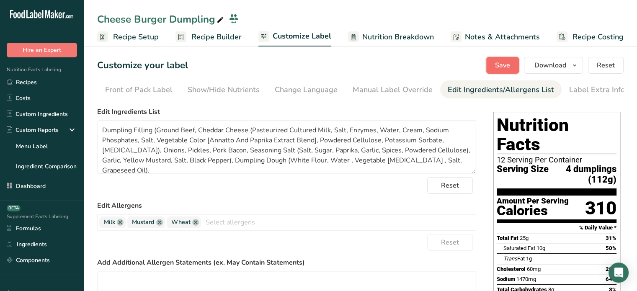
click at [503, 72] on button "Save" at bounding box center [503, 65] width 33 height 17
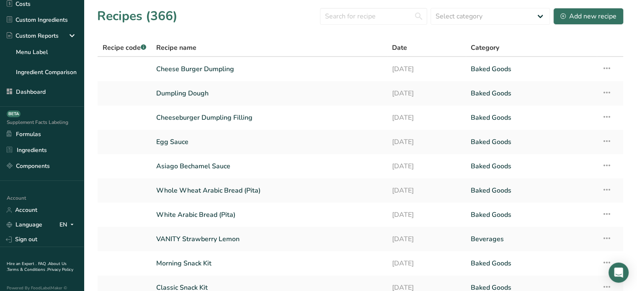
scroll to position [101, 0]
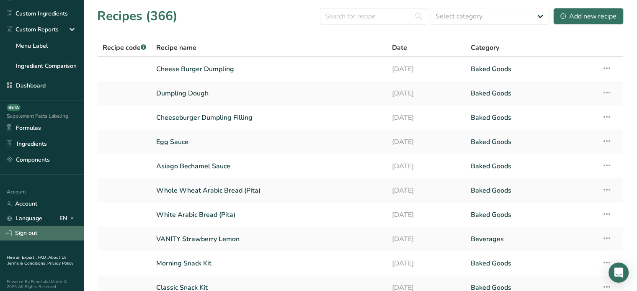
click at [43, 233] on link "Sign out" at bounding box center [42, 233] width 84 height 15
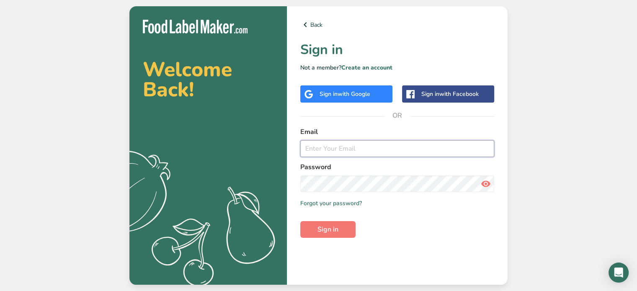
click at [397, 142] on input "email" at bounding box center [398, 148] width 194 height 17
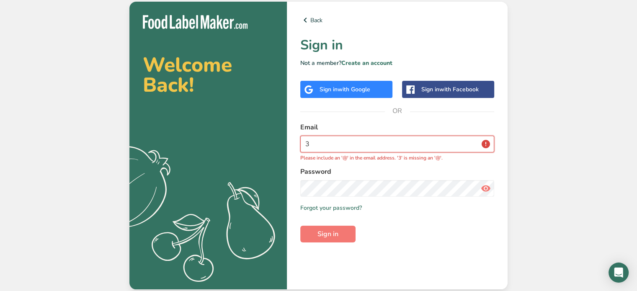
type input "[EMAIL_ADDRESS][DOMAIN_NAME]"
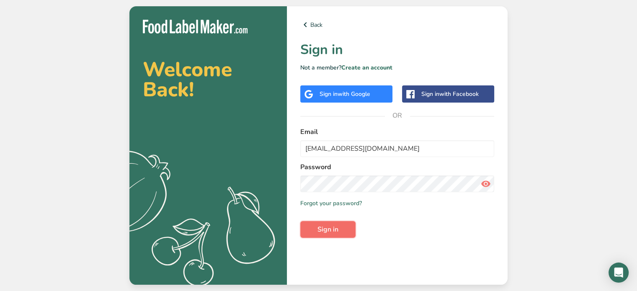
click at [336, 228] on span "Sign in" at bounding box center [328, 230] width 21 height 10
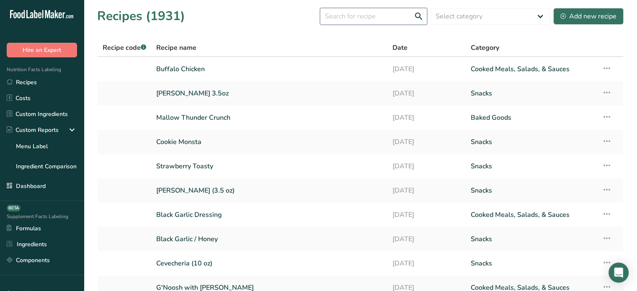
click at [364, 15] on input "text" at bounding box center [373, 16] width 107 height 17
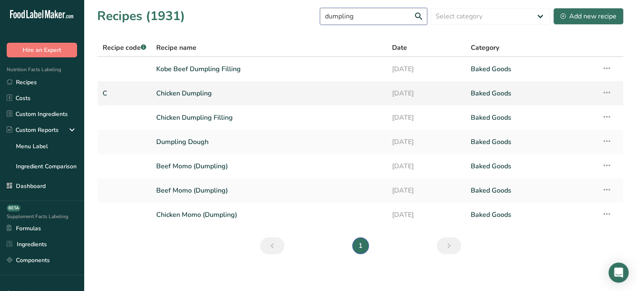
type input "dumpling"
click at [264, 86] on link "Chicken Dumpling" at bounding box center [269, 94] width 226 height 18
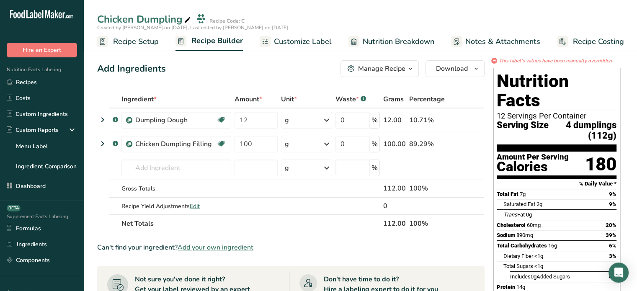
click at [154, 41] on span "Recipe Setup" at bounding box center [136, 41] width 46 height 11
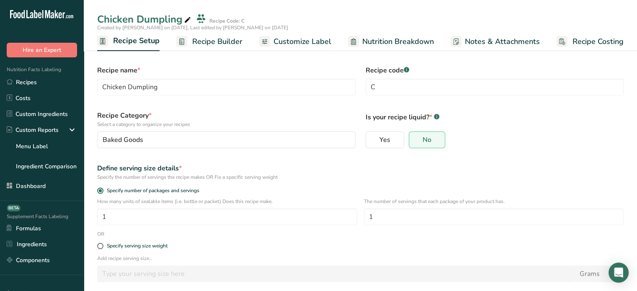
click at [201, 41] on span "Recipe Builder" at bounding box center [217, 41] width 50 height 11
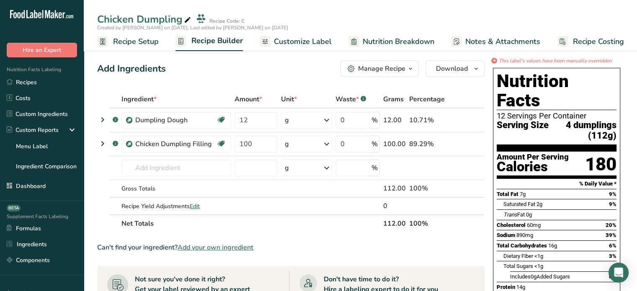
click at [299, 40] on span "Customize Label" at bounding box center [303, 41] width 58 height 11
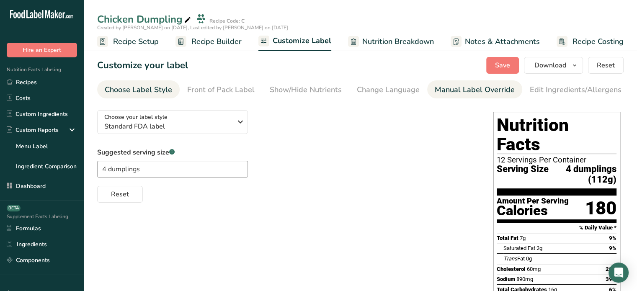
click at [487, 97] on link "Manual Label Override" at bounding box center [475, 89] width 80 height 19
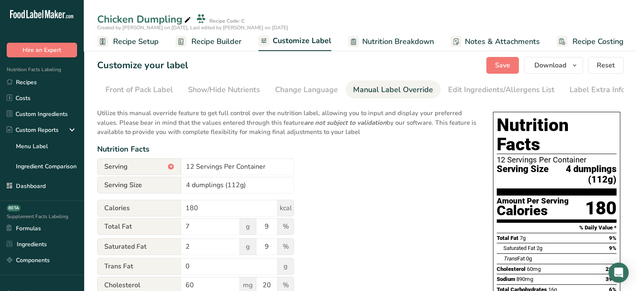
scroll to position [0, 82]
click at [237, 46] on span "Recipe Builder" at bounding box center [217, 41] width 50 height 11
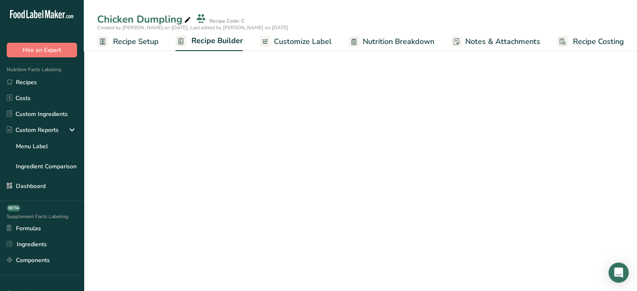
click at [217, 43] on span "Recipe Builder" at bounding box center [218, 40] width 52 height 11
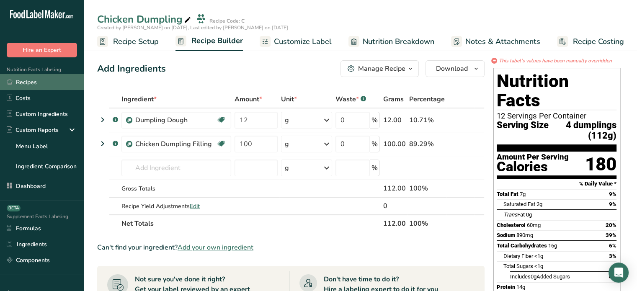
click at [64, 85] on link "Recipes" at bounding box center [42, 82] width 84 height 16
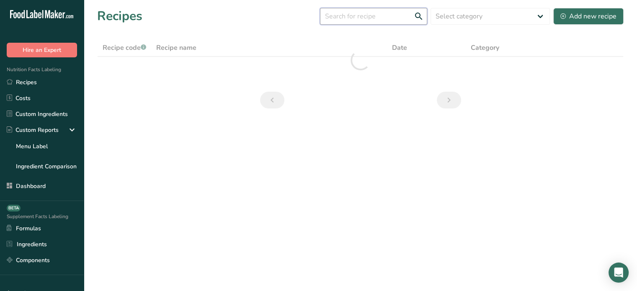
click at [354, 20] on input "text" at bounding box center [373, 16] width 107 height 17
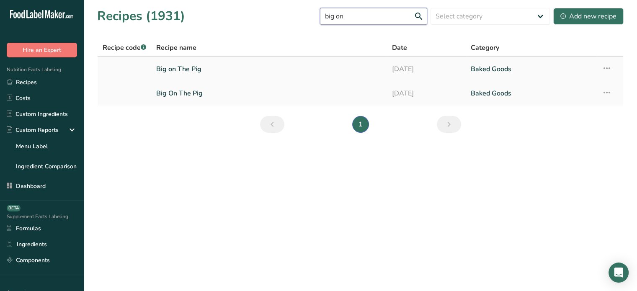
type input "big on"
click at [200, 68] on link "Big on The Pig" at bounding box center [269, 69] width 226 height 18
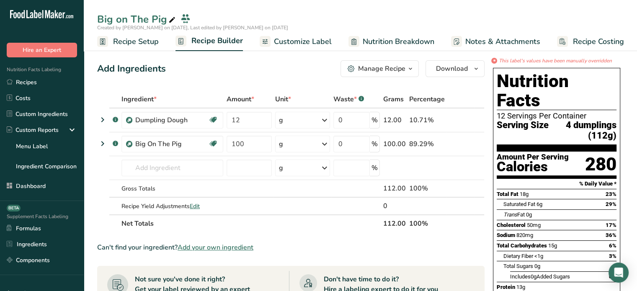
scroll to position [255, 0]
